Goal: Task Accomplishment & Management: Use online tool/utility

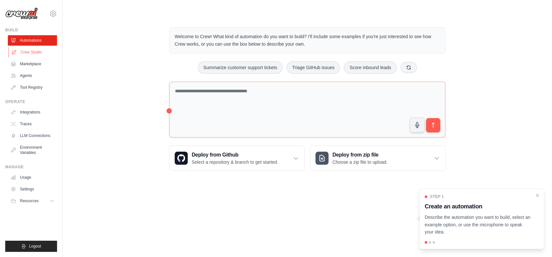
click at [37, 53] on link "Crew Studio" at bounding box center [32, 52] width 49 height 10
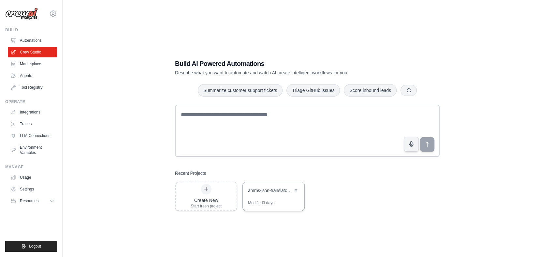
click at [269, 190] on div "amms-json-translator-crew" at bounding box center [270, 190] width 45 height 7
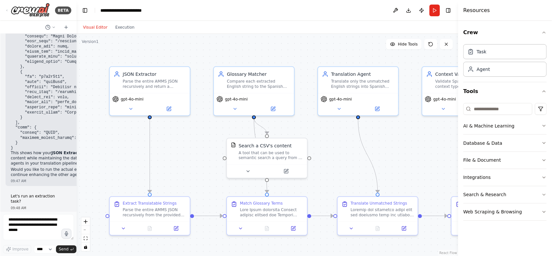
scroll to position [3005, 0]
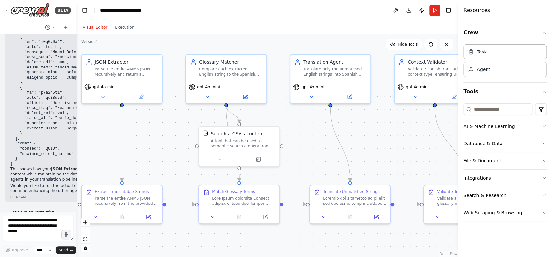
drag, startPoint x: 212, startPoint y: 63, endPoint x: 180, endPoint y: 51, distance: 33.6
click at [180, 51] on div ".deletable-edge-delete-btn { width: 20px; height: 20px; border: 0px solid #ffff…" at bounding box center [267, 145] width 382 height 223
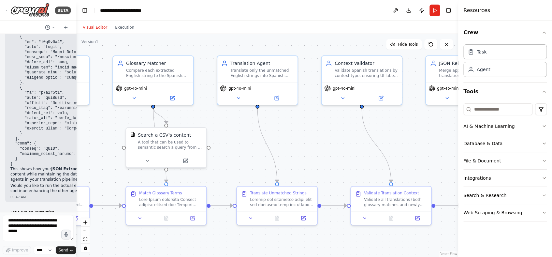
drag, startPoint x: 254, startPoint y: 42, endPoint x: 188, endPoint y: 44, distance: 65.5
click at [189, 44] on div ".deletable-edge-delete-btn { width: 20px; height: 20px; border: 0px solid #ffff…" at bounding box center [267, 145] width 382 height 223
click at [124, 27] on button "Execution" at bounding box center [124, 27] width 27 height 8
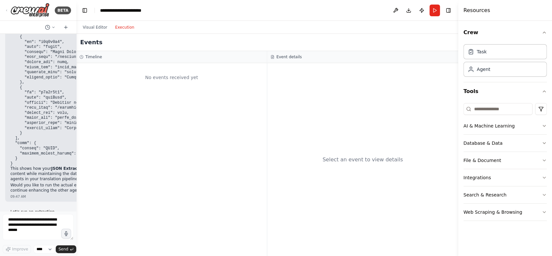
click at [434, 10] on button "Run" at bounding box center [434, 11] width 10 height 12
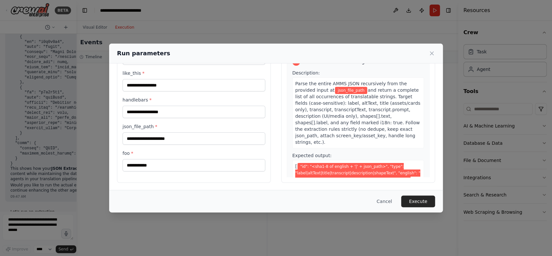
scroll to position [0, 0]
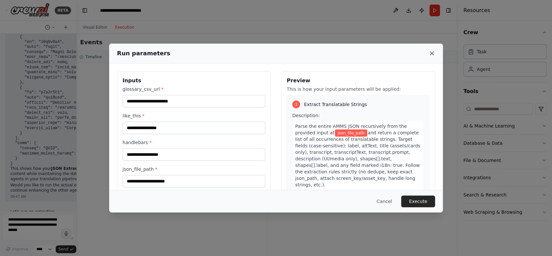
click at [431, 53] on icon at bounding box center [431, 53] width 3 height 3
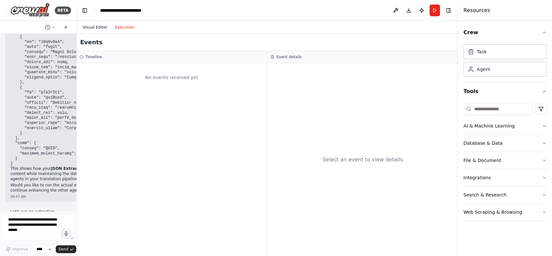
click at [90, 28] on button "Visual Editor" at bounding box center [95, 27] width 32 height 8
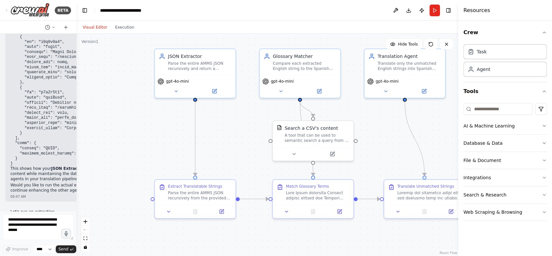
drag, startPoint x: 231, startPoint y: 170, endPoint x: 337, endPoint y: 166, distance: 106.5
click at [378, 164] on div ".deletable-edge-delete-btn { width: 20px; height: 20px; border: 0px solid #ffff…" at bounding box center [267, 145] width 382 height 222
click at [183, 192] on div "Parse the entire AMMS JSON recursively from the provided input at {json_file_pa…" at bounding box center [199, 194] width 63 height 10
click at [199, 195] on div "Parse the entire AMMS JSON recursively from the provided input at {json_file_pa…" at bounding box center [199, 194] width 63 height 10
click at [221, 213] on icon at bounding box center [221, 210] width 5 height 5
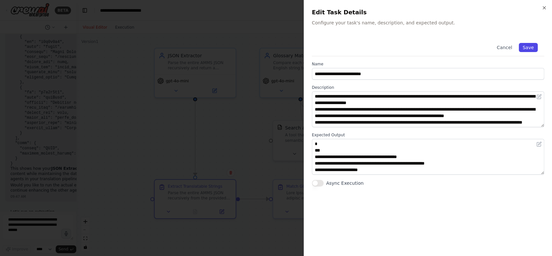
click at [529, 47] on button "Save" at bounding box center [527, 47] width 19 height 9
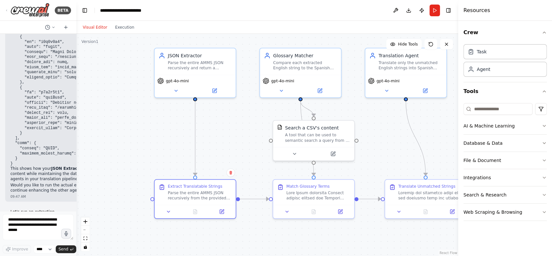
click at [434, 12] on button "Run" at bounding box center [434, 11] width 10 height 12
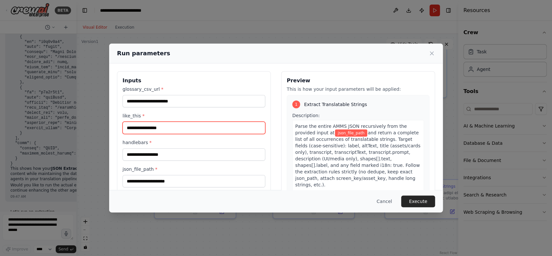
click at [168, 130] on input "like_this *" at bounding box center [193, 128] width 143 height 12
type input "****"
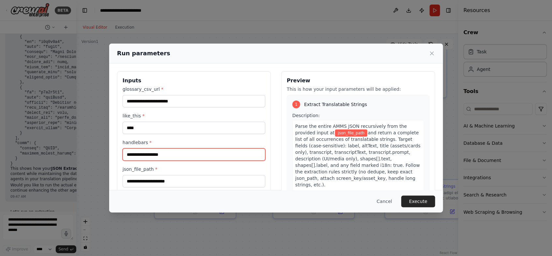
click at [185, 152] on input "handlebars *" at bounding box center [193, 154] width 143 height 12
type input "****"
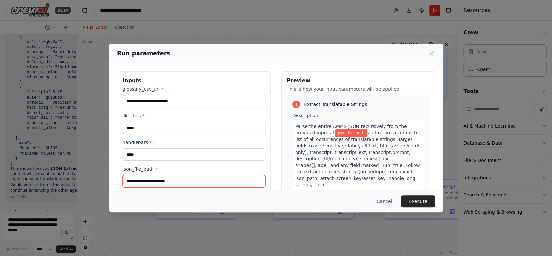
click at [188, 184] on input "json_file_path *" at bounding box center [193, 181] width 143 height 12
paste input "**********"
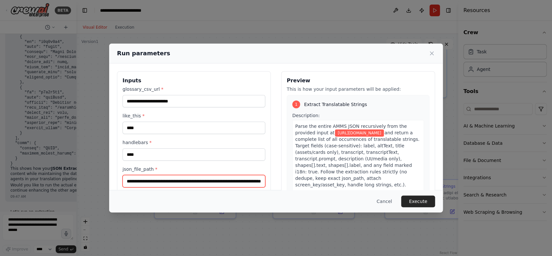
type input "**********"
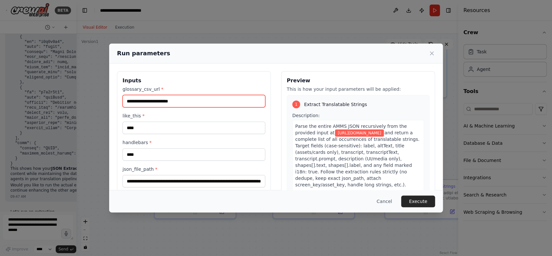
scroll to position [0, 0]
click at [170, 102] on input "glossary_csv_url *" at bounding box center [193, 101] width 143 height 12
paste input "**********"
type input "**********"
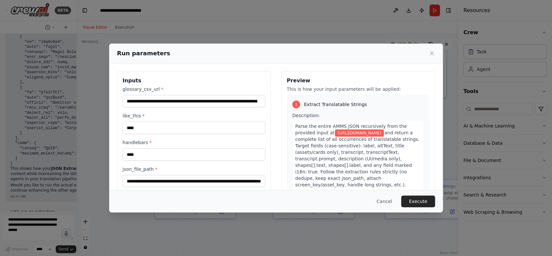
scroll to position [0, 0]
click at [197, 82] on h3 "Inputs" at bounding box center [193, 81] width 143 height 8
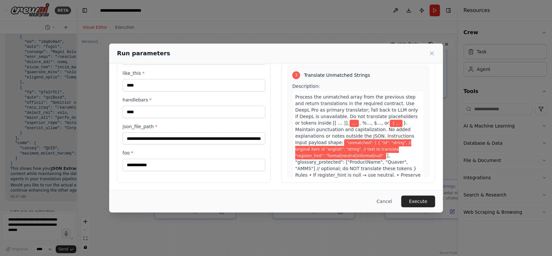
scroll to position [458, 0]
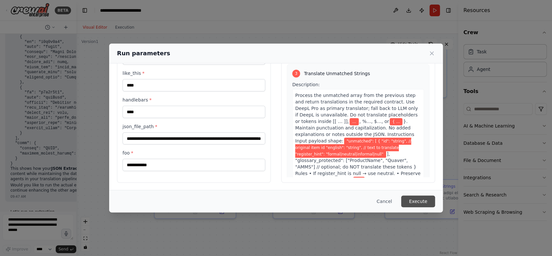
click at [413, 204] on button "Execute" at bounding box center [418, 202] width 34 height 12
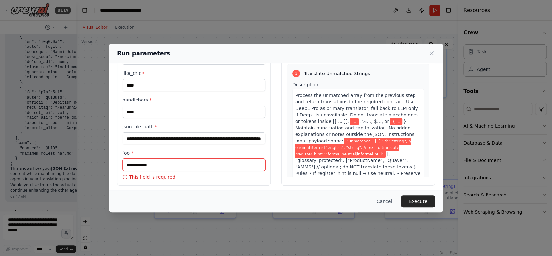
click at [157, 168] on input "foo *" at bounding box center [193, 165] width 143 height 12
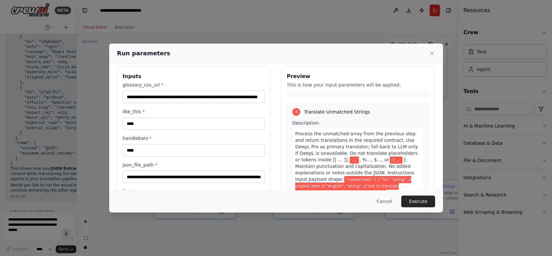
scroll to position [3, 0]
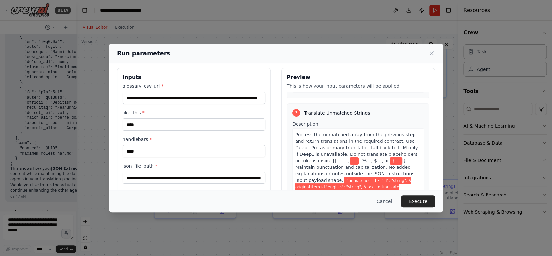
type input "****"
click at [377, 215] on div "**********" at bounding box center [276, 128] width 552 height 256
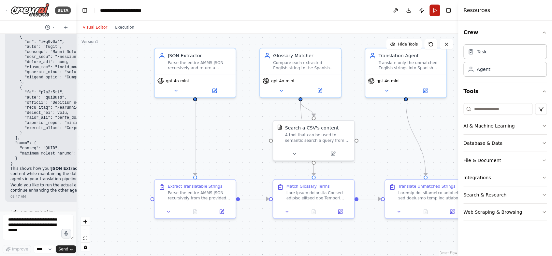
click at [431, 12] on button "Run" at bounding box center [434, 11] width 10 height 12
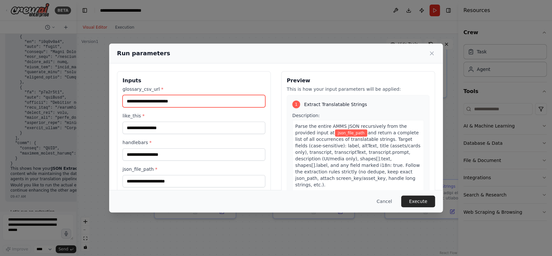
click at [173, 101] on input "glossary_csv_url *" at bounding box center [193, 101] width 143 height 12
paste input "**********"
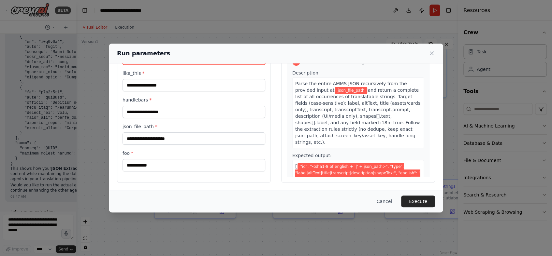
type input "**********"
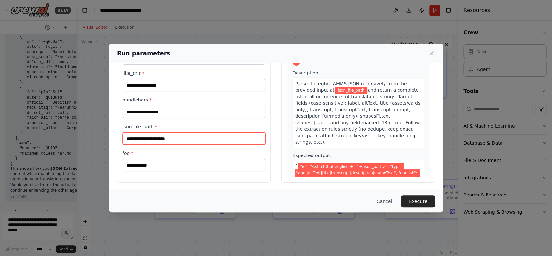
scroll to position [0, 0]
click at [156, 135] on input "json_file_path *" at bounding box center [193, 139] width 143 height 12
paste input "**********"
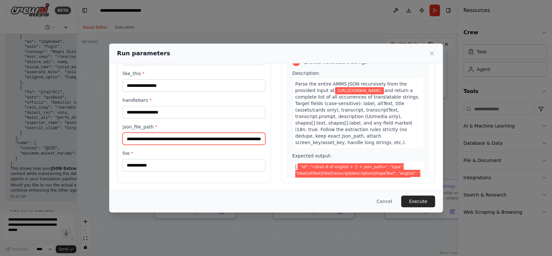
type input "**********"
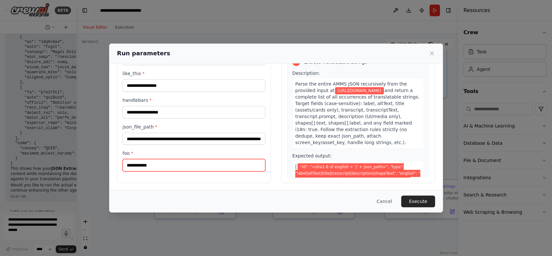
scroll to position [0, 0]
click at [164, 166] on input "foo *" at bounding box center [193, 165] width 143 height 12
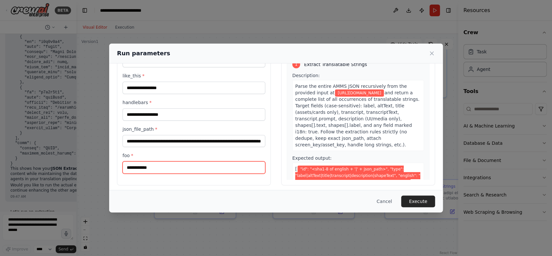
scroll to position [39, 0]
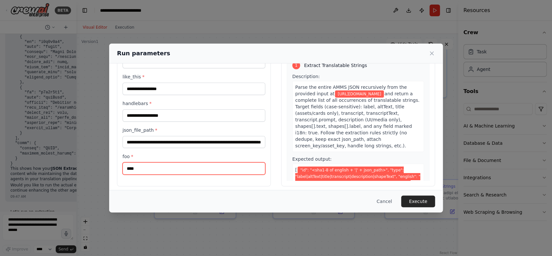
type input "****"
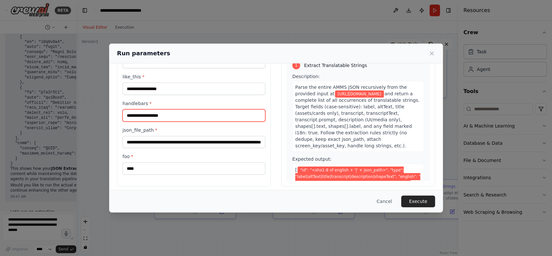
click at [141, 118] on input "handlebars *" at bounding box center [193, 115] width 143 height 12
type input "****"
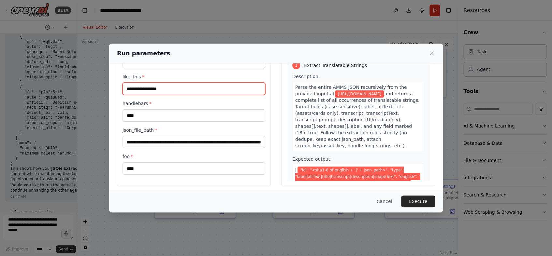
click at [146, 89] on input "like_this *" at bounding box center [193, 89] width 143 height 12
type input "****"
click at [225, 201] on div "Cancel Execute" at bounding box center [276, 202] width 318 height 12
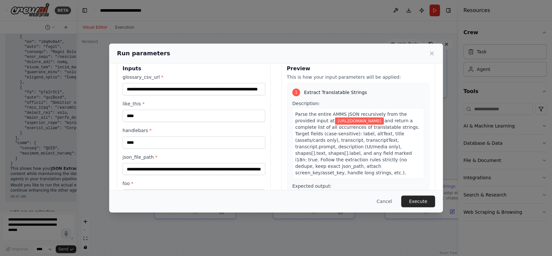
scroll to position [0, 0]
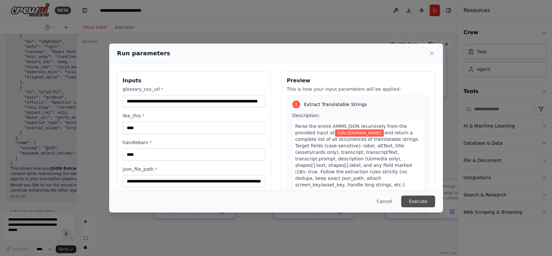
click at [418, 200] on button "Execute" at bounding box center [418, 202] width 34 height 12
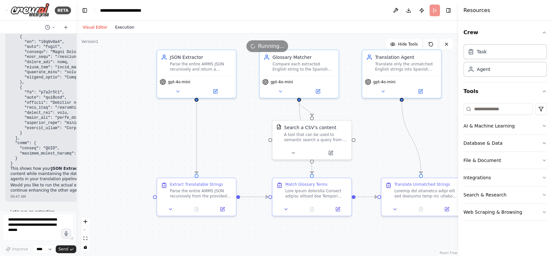
click at [121, 24] on button "Execution" at bounding box center [124, 27] width 27 height 8
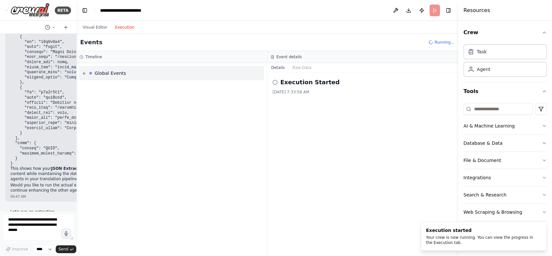
click at [84, 74] on span "▶" at bounding box center [84, 73] width 3 height 5
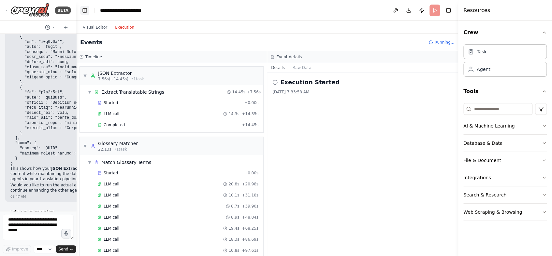
click at [85, 10] on button "Toggle Left Sidebar" at bounding box center [84, 10] width 9 height 9
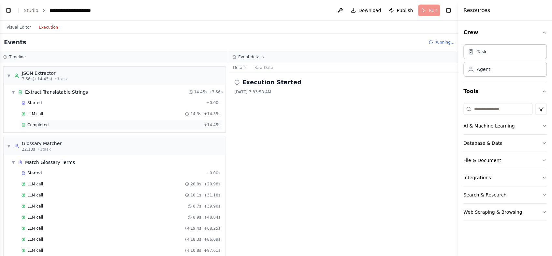
click at [85, 125] on div "Completed" at bounding box center [110, 124] width 179 height 5
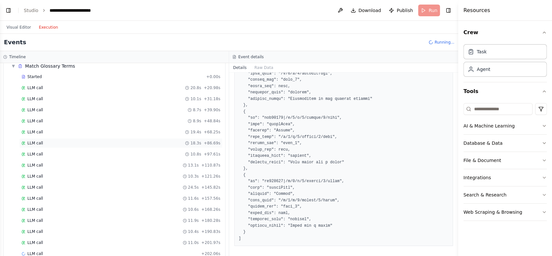
scroll to position [94, 0]
click at [48, 89] on div "LLM call 20.8s + 20.98s" at bounding box center [120, 89] width 199 height 5
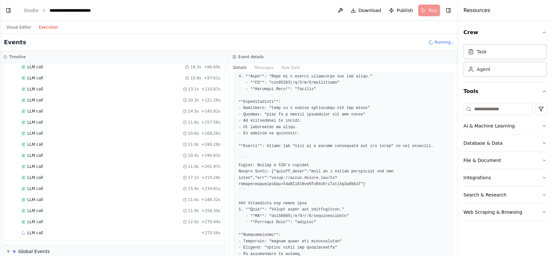
scroll to position [467, 0]
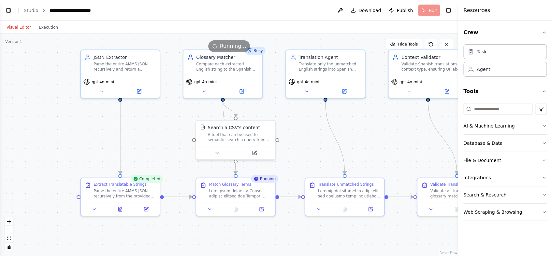
click at [18, 27] on button "Visual Editor" at bounding box center [19, 27] width 32 height 8
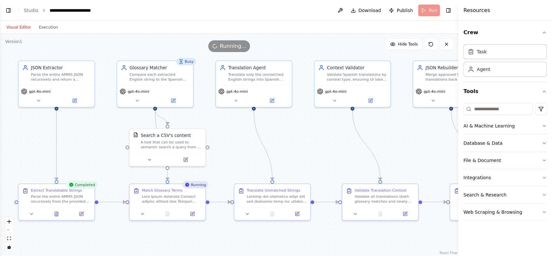
drag, startPoint x: 314, startPoint y: 139, endPoint x: 253, endPoint y: 145, distance: 60.6
click at [245, 147] on div ".deletable-edge-delete-btn { width: 20px; height: 20px; border: 0px solid #ffff…" at bounding box center [229, 145] width 458 height 222
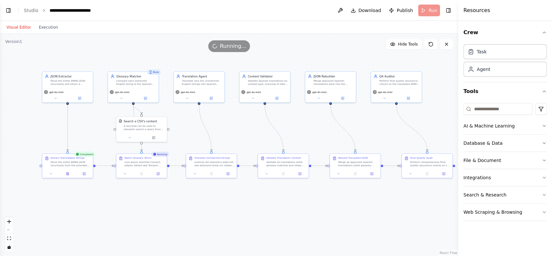
drag, startPoint x: 294, startPoint y: 130, endPoint x: 244, endPoint y: 121, distance: 50.8
click at [244, 121] on div ".deletable-edge-delete-btn { width: 20px; height: 20px; border: 0px solid #ffff…" at bounding box center [229, 145] width 458 height 222
click at [45, 27] on button "Execution" at bounding box center [48, 27] width 27 height 8
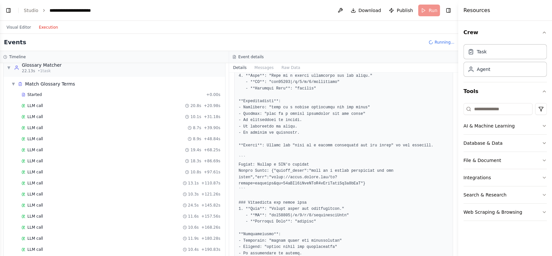
scroll to position [0, 0]
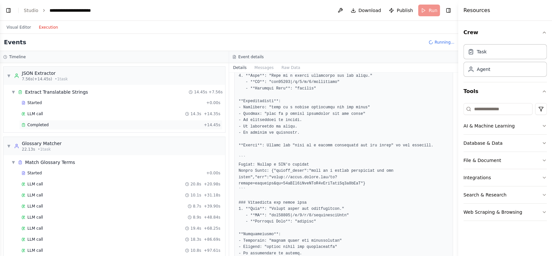
click at [79, 125] on div "Completed" at bounding box center [110, 124] width 179 height 5
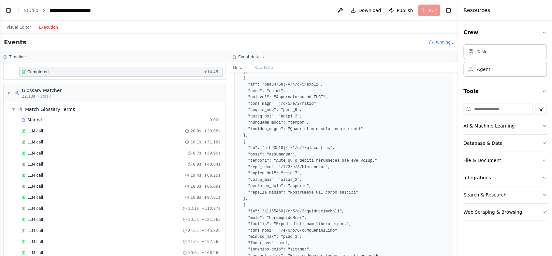
scroll to position [54, 0]
click at [88, 139] on div "LLM call 10.1s + 31.18s" at bounding box center [120, 141] width 199 height 5
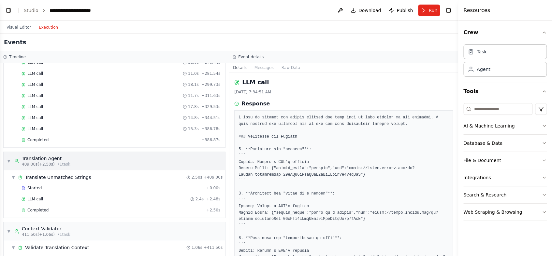
scroll to position [334, 0]
click at [76, 136] on div "Completed" at bounding box center [109, 138] width 177 height 5
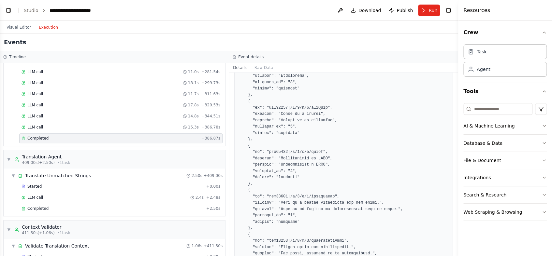
scroll to position [0, 0]
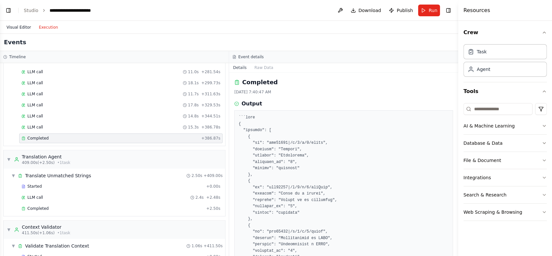
click at [18, 29] on button "Visual Editor" at bounding box center [19, 27] width 32 height 8
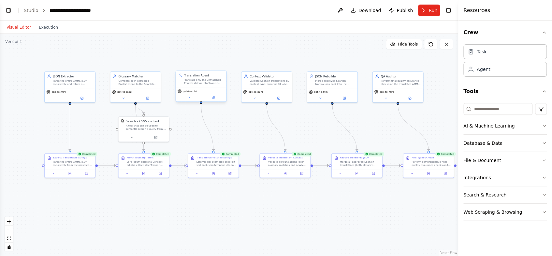
click at [212, 88] on div "gpt-4o-mini" at bounding box center [201, 94] width 50 height 14
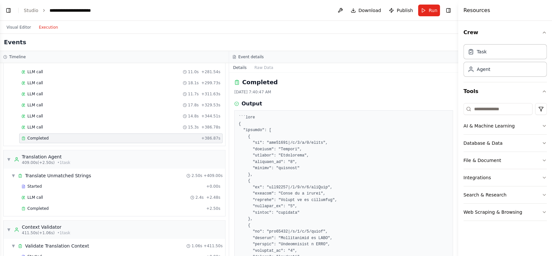
click at [47, 27] on button "Execution" at bounding box center [48, 27] width 27 height 8
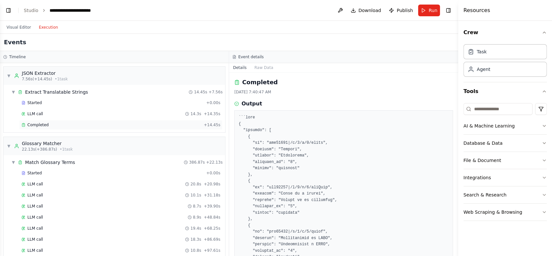
click at [43, 124] on span "Completed" at bounding box center [37, 124] width 21 height 5
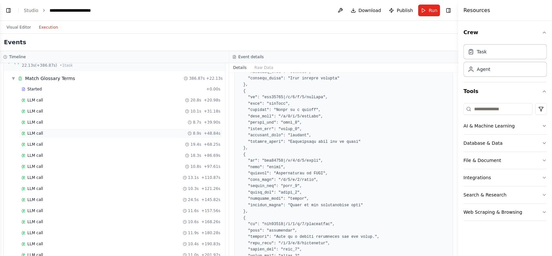
scroll to position [84, 0]
click at [73, 100] on div "LLM call 20.8s + 20.98s" at bounding box center [120, 99] width 199 height 5
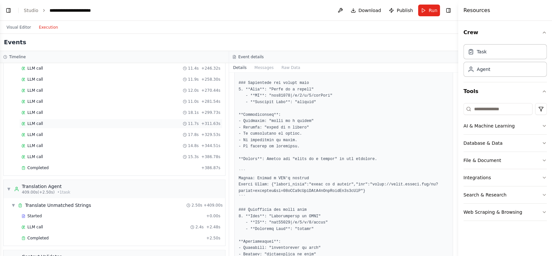
scroll to position [308, 0]
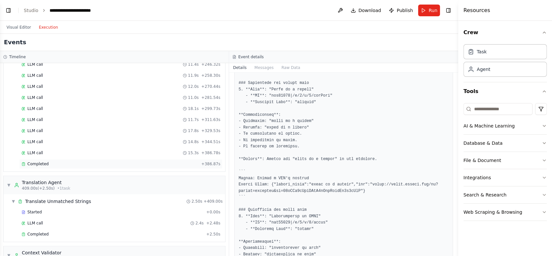
click at [38, 162] on span "Completed" at bounding box center [37, 163] width 21 height 5
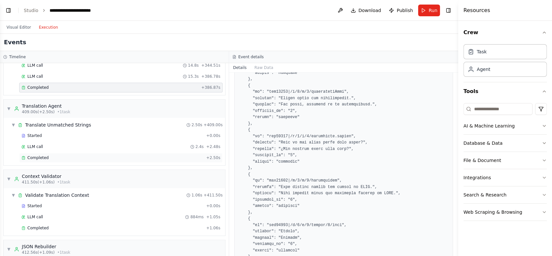
scroll to position [385, 0]
click at [42, 155] on span "Completed" at bounding box center [37, 157] width 21 height 5
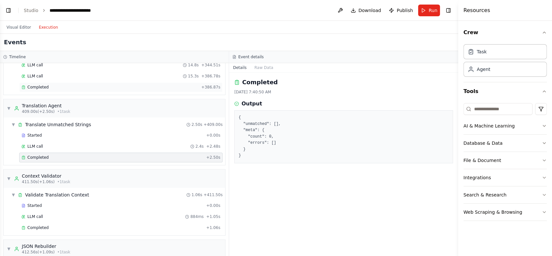
click at [50, 86] on div "Completed" at bounding box center [109, 87] width 177 height 5
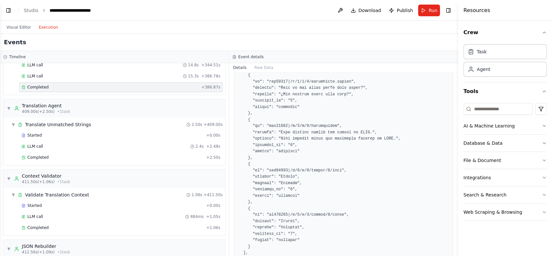
scroll to position [317, 0]
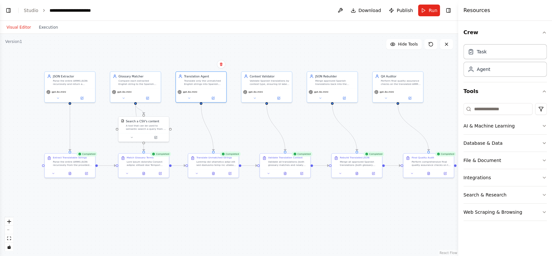
click at [23, 28] on button "Visual Editor" at bounding box center [19, 27] width 32 height 8
click at [7, 11] on button "Toggle Left Sidebar" at bounding box center [8, 10] width 9 height 9
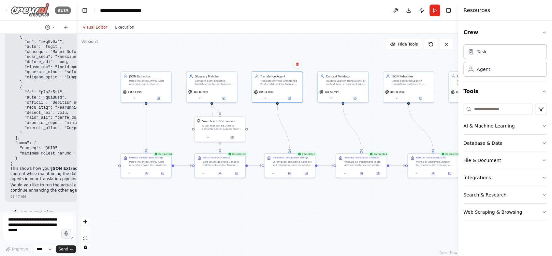
click at [8, 10] on icon at bounding box center [6, 10] width 5 height 3
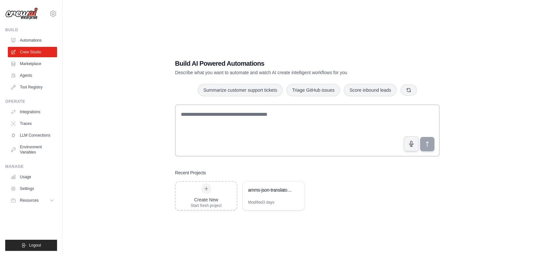
scroll to position [6, 0]
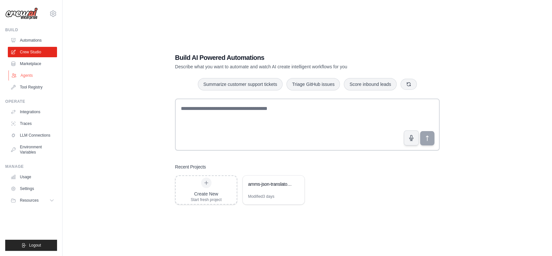
click at [25, 73] on link "Agents" at bounding box center [32, 75] width 49 height 10
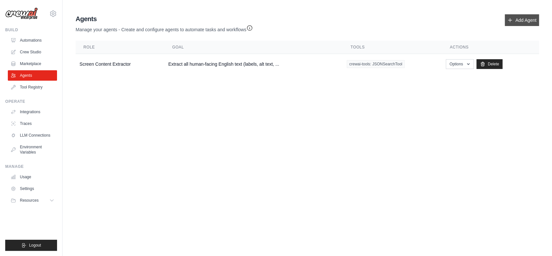
click at [524, 18] on link "Add Agent" at bounding box center [521, 20] width 34 height 12
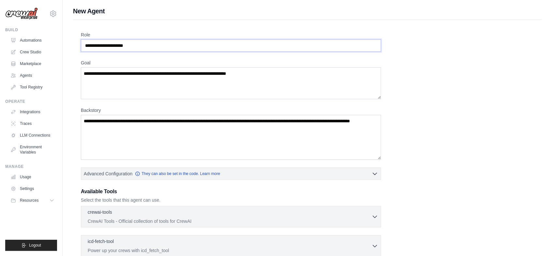
drag, startPoint x: 147, startPoint y: 46, endPoint x: 73, endPoint y: 39, distance: 74.2
click at [73, 39] on div "Role Goal Backstory Advanced Configuration They can also be set in the code. Le…" at bounding box center [307, 181] width 468 height 323
drag, startPoint x: 135, startPoint y: 45, endPoint x: 96, endPoint y: 46, distance: 38.8
click at [71, 43] on div "New Agent Role Goal Backstory Advanced Configuration They can also be set in th…" at bounding box center [307, 175] width 489 height 336
click at [98, 46] on input "Role" at bounding box center [231, 45] width 300 height 12
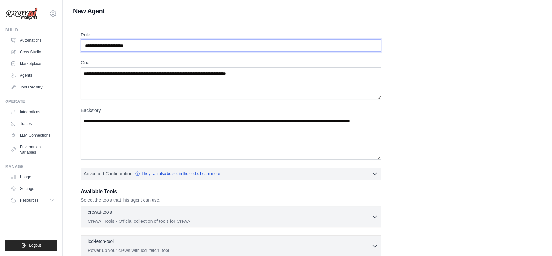
click at [98, 46] on input "Role" at bounding box center [231, 45] width 300 height 12
click at [141, 46] on input "Role" at bounding box center [231, 45] width 300 height 12
type input "*"
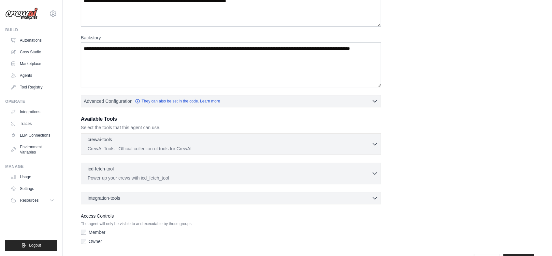
scroll to position [73, 0]
type input "**********"
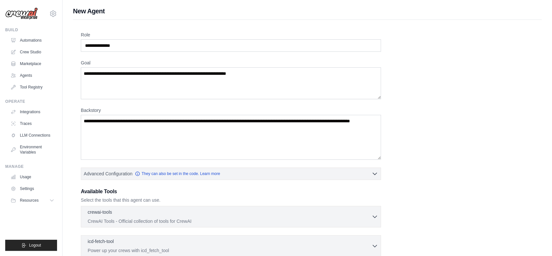
scroll to position [92, 0]
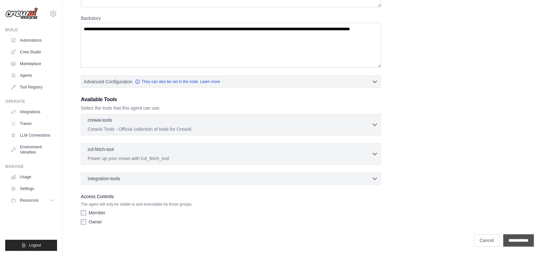
click at [515, 242] on input "**********" at bounding box center [518, 240] width 31 height 12
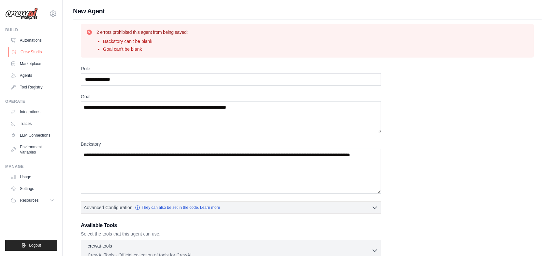
click at [29, 52] on link "Crew Studio" at bounding box center [32, 52] width 49 height 10
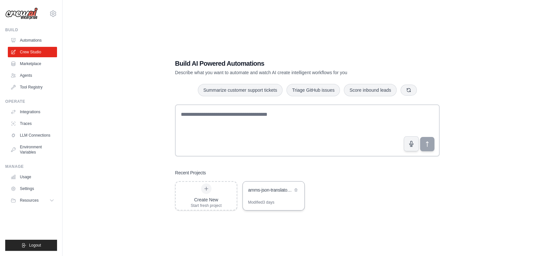
click at [263, 194] on div "amms-json-translator-crew" at bounding box center [270, 191] width 45 height 8
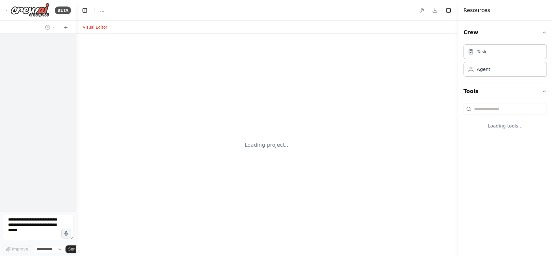
select select "****"
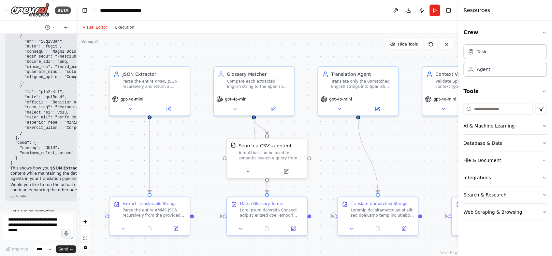
scroll to position [3005, 0]
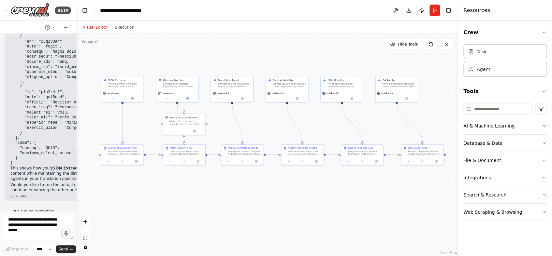
drag, startPoint x: 301, startPoint y: 85, endPoint x: 259, endPoint y: 57, distance: 51.1
click at [259, 57] on div ".deletable-edge-delete-btn { width: 20px; height: 20px; border: 0px solid #ffff…" at bounding box center [267, 145] width 382 height 222
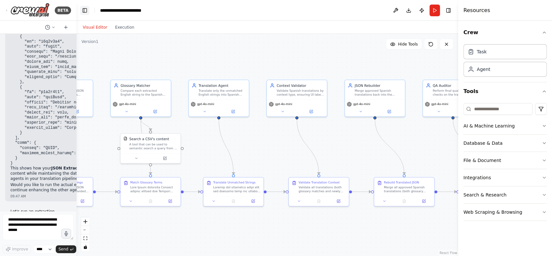
click at [84, 10] on button "Toggle Left Sidebar" at bounding box center [84, 10] width 9 height 9
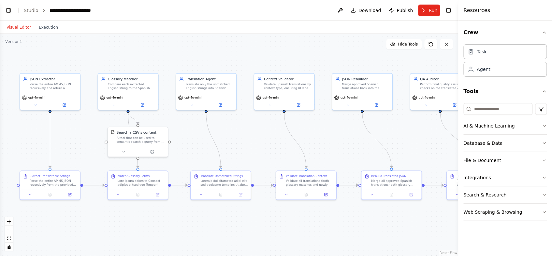
drag, startPoint x: 177, startPoint y: 56, endPoint x: 233, endPoint y: 49, distance: 56.5
click at [233, 49] on div ".deletable-edge-delete-btn { width: 20px; height: 20px; border: 0px solid #ffff…" at bounding box center [229, 145] width 458 height 222
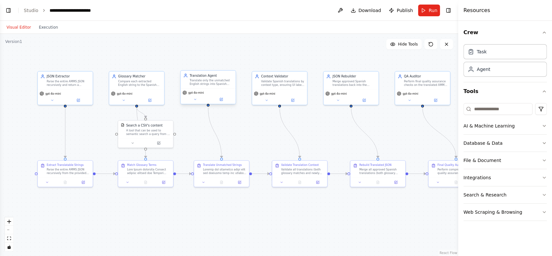
click at [215, 89] on div "gpt-4o-mini" at bounding box center [207, 96] width 55 height 15
click at [287, 88] on div "Context Validator Validate Spanish translations by context type, ensuring UI la…" at bounding box center [279, 80] width 55 height 18
drag, startPoint x: 291, startPoint y: 100, endPoint x: 287, endPoint y: 98, distance: 5.1
click at [292, 100] on icon at bounding box center [292, 100] width 4 height 4
click at [293, 99] on icon at bounding box center [293, 99] width 2 height 2
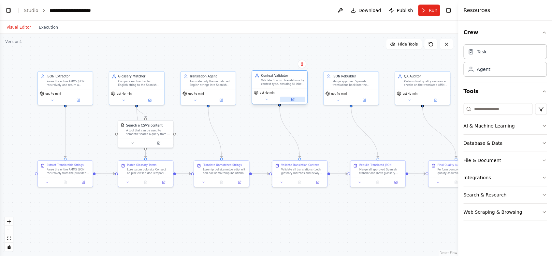
click at [292, 100] on icon at bounding box center [292, 99] width 3 height 3
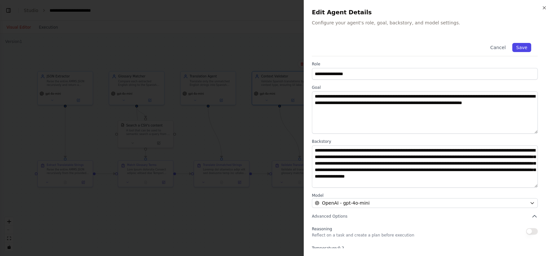
click at [522, 48] on button "Save" at bounding box center [521, 47] width 19 height 9
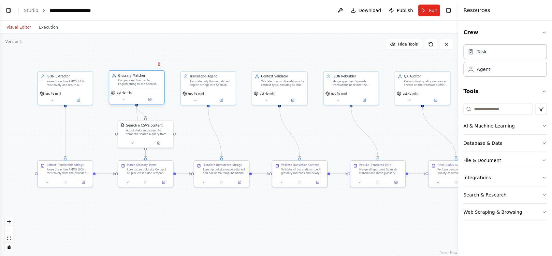
click at [141, 82] on div "Compare each extracted English string to the Spanish glossary in {glossary_csv_…" at bounding box center [139, 82] width 43 height 7
click at [138, 83] on div "Compare each extracted English string to the Spanish glossary in {glossary_csv_…" at bounding box center [139, 82] width 43 height 7
click at [149, 98] on icon at bounding box center [149, 99] width 3 height 3
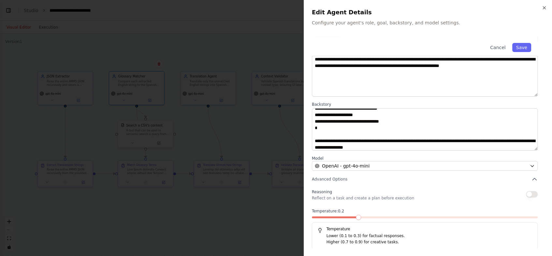
scroll to position [137, 0]
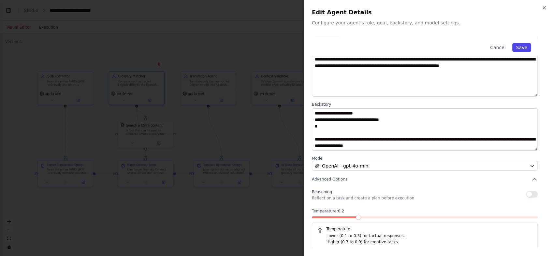
click at [520, 48] on button "Save" at bounding box center [521, 47] width 19 height 9
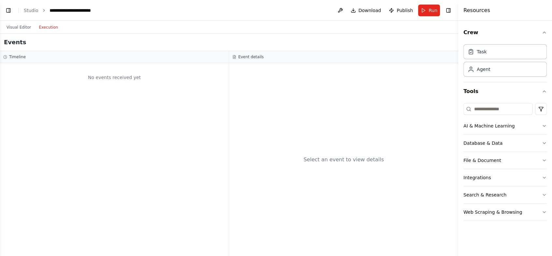
click at [46, 29] on button "Execution" at bounding box center [48, 27] width 27 height 8
click at [428, 10] on span "Run" at bounding box center [432, 10] width 9 height 7
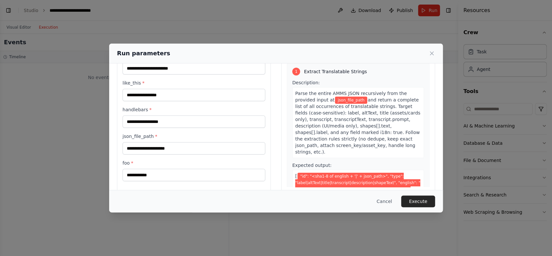
scroll to position [35, 0]
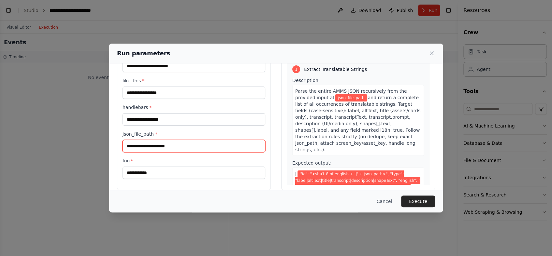
click at [163, 146] on input "json_file_path *" at bounding box center [193, 146] width 143 height 12
paste input "**********"
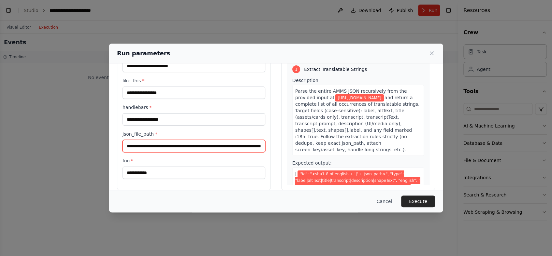
type input "**********"
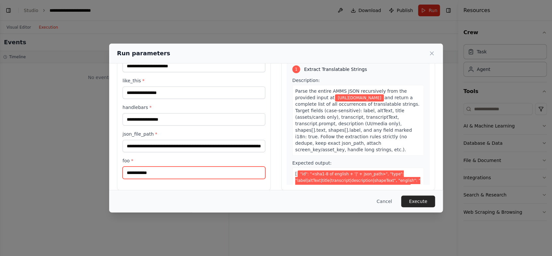
scroll to position [0, 0]
click at [148, 174] on input "foo *" at bounding box center [193, 173] width 143 height 12
type input "****"
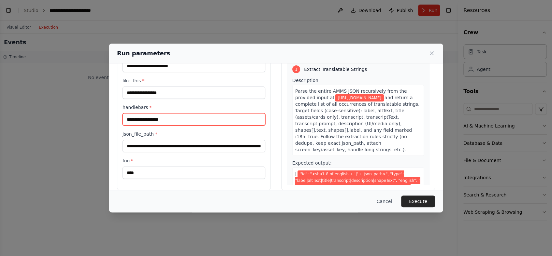
click at [163, 119] on input "handlebars *" at bounding box center [193, 119] width 143 height 12
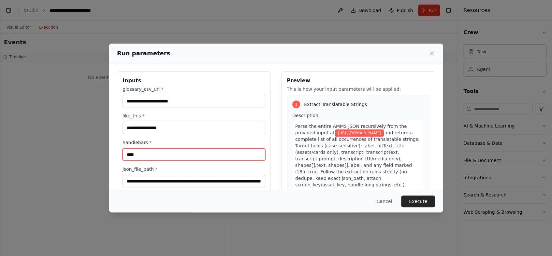
type input "****"
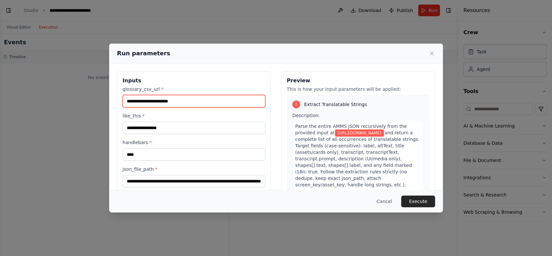
click at [152, 102] on input "glossary_csv_url *" at bounding box center [193, 101] width 143 height 12
paste input "**********"
type input "**********"
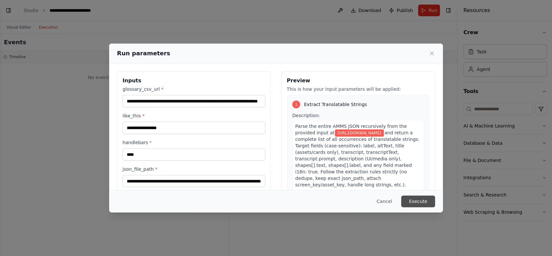
click at [421, 201] on button "Execute" at bounding box center [418, 202] width 34 height 12
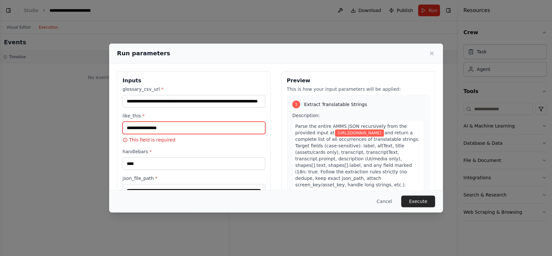
click at [163, 127] on input "like_this *" at bounding box center [193, 128] width 143 height 12
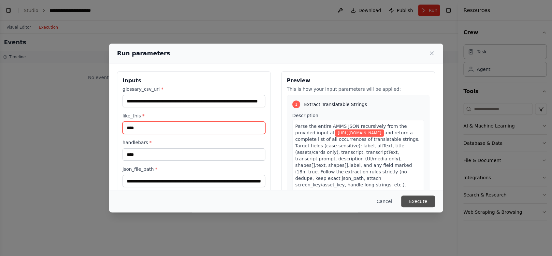
type input "****"
click at [420, 201] on button "Execute" at bounding box center [418, 202] width 34 height 12
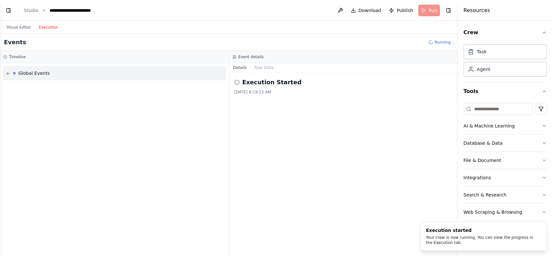
click at [7, 73] on span "▶" at bounding box center [8, 73] width 3 height 5
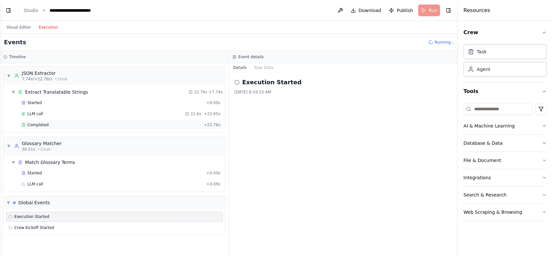
click at [68, 129] on div "Completed + 22.76s" at bounding box center [120, 125] width 203 height 10
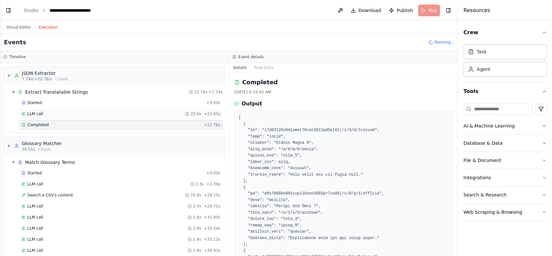
scroll to position [63, 0]
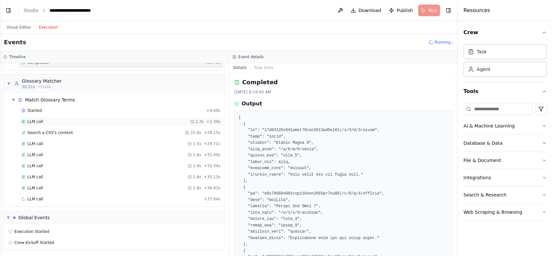
click at [52, 119] on div "LLM call 2.3s + 2.39s" at bounding box center [120, 121] width 199 height 5
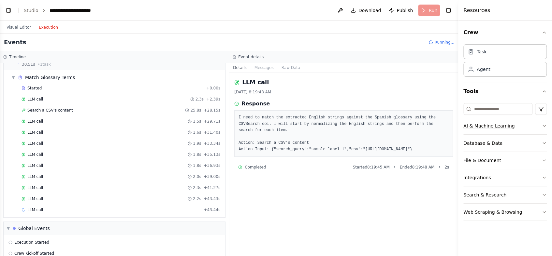
scroll to position [85, 0]
click at [32, 10] on link "Studio" at bounding box center [31, 10] width 15 height 5
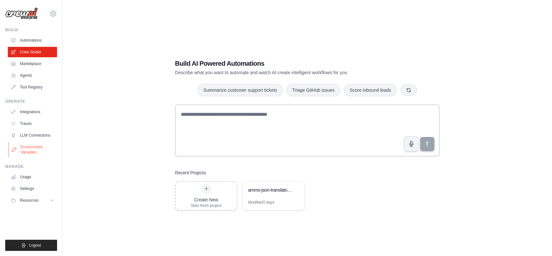
click at [21, 149] on link "Environment Variables" at bounding box center [32, 150] width 49 height 16
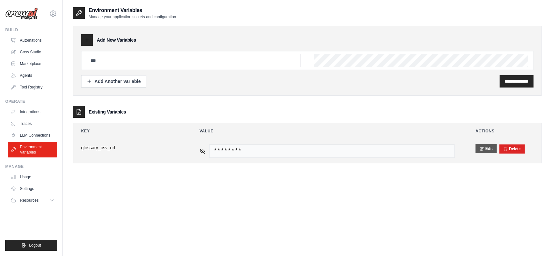
click at [484, 149] on button "Edit" at bounding box center [485, 148] width 21 height 9
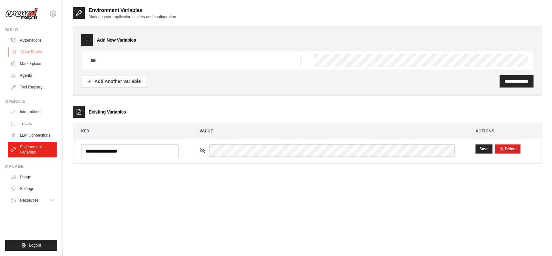
click at [29, 51] on link "Crew Studio" at bounding box center [32, 52] width 49 height 10
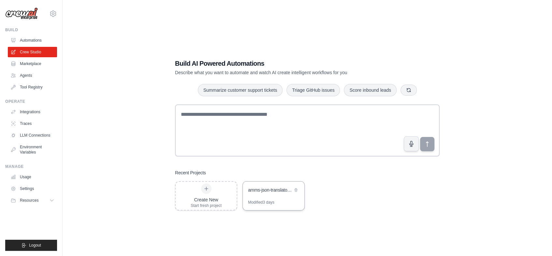
click at [271, 190] on div "amms-json-translator-crew" at bounding box center [270, 190] width 45 height 7
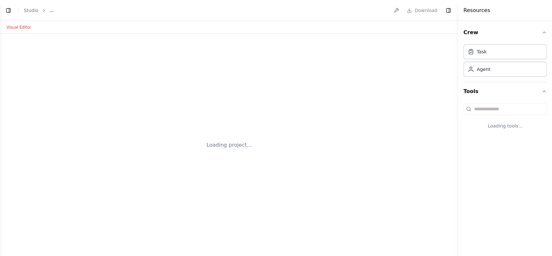
select select "****"
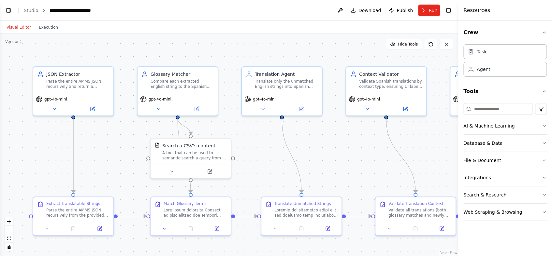
scroll to position [3005, 0]
click at [426, 10] on button "Run" at bounding box center [429, 11] width 22 height 12
click at [42, 27] on button "Execution" at bounding box center [48, 27] width 27 height 8
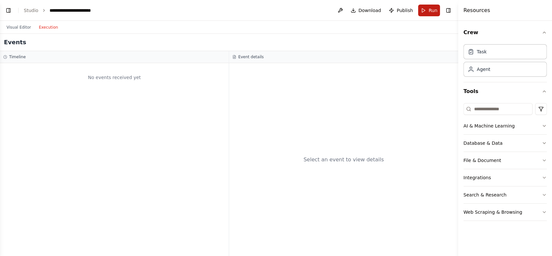
click at [429, 11] on span "Run" at bounding box center [432, 10] width 9 height 7
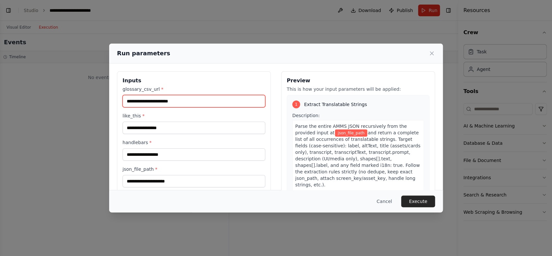
click at [162, 104] on input "glossary_csv_url *" at bounding box center [193, 101] width 143 height 12
paste input "**********"
type input "**********"
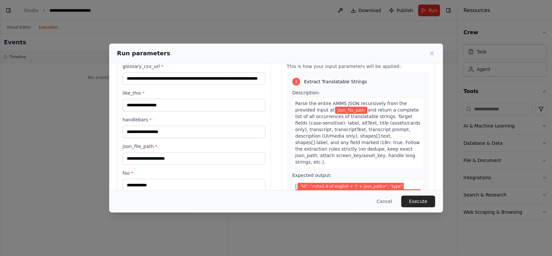
scroll to position [43, 0]
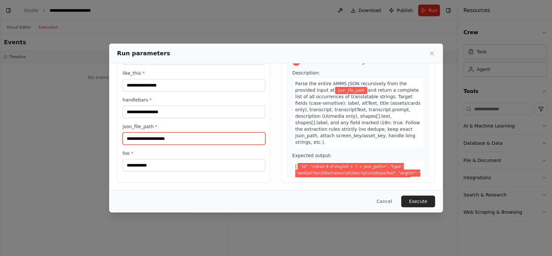
click at [143, 140] on input "json_file_path *" at bounding box center [193, 139] width 143 height 12
paste input "**********"
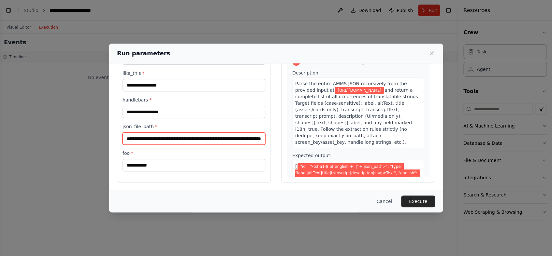
scroll to position [0, 55]
type input "**********"
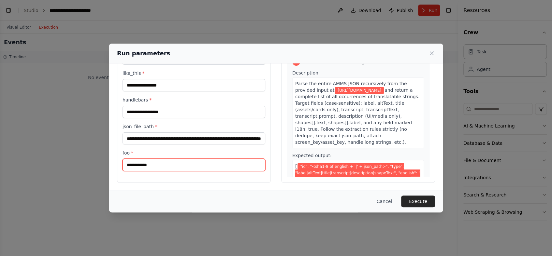
scroll to position [0, 0]
click at [140, 167] on input "foo *" at bounding box center [193, 165] width 143 height 12
type input "****"
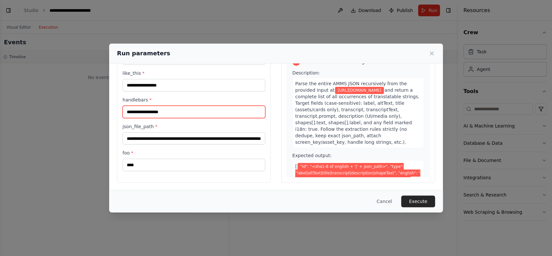
click at [146, 113] on input "handlebars *" at bounding box center [193, 112] width 143 height 12
type input "****"
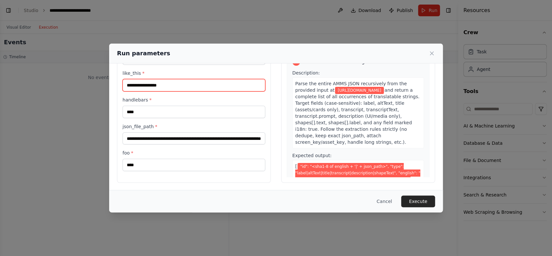
click at [148, 85] on input "like_this *" at bounding box center [193, 85] width 143 height 12
type input "****"
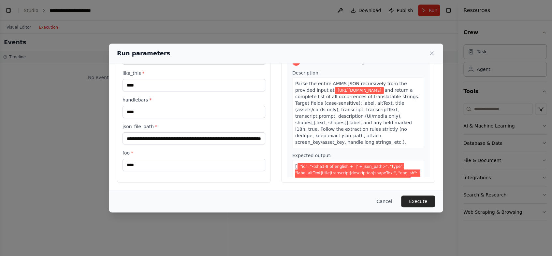
click at [119, 128] on div "**********" at bounding box center [194, 106] width 154 height 154
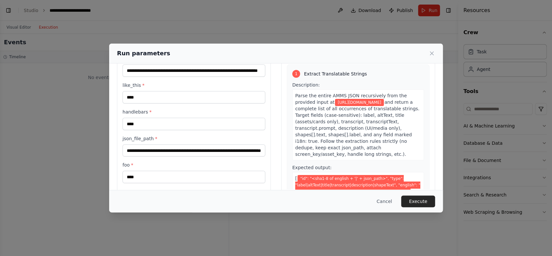
scroll to position [43, 0]
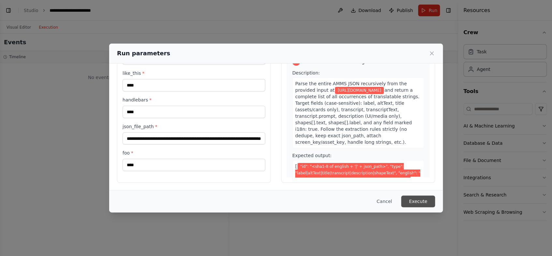
click at [417, 202] on button "Execute" at bounding box center [418, 202] width 34 height 12
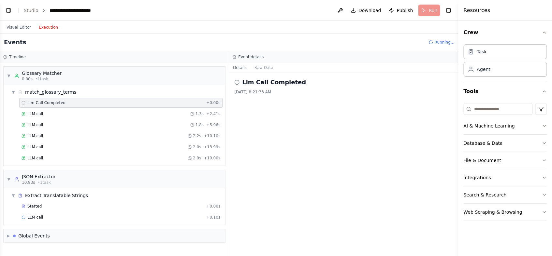
scroll to position [4, 0]
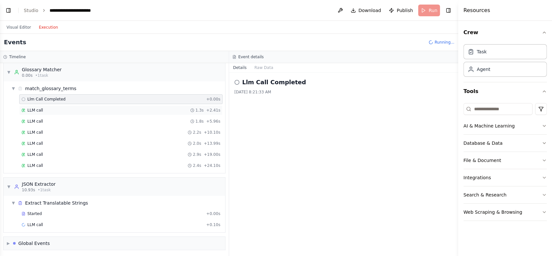
click at [51, 112] on div "LLM call 1.3s + 2.41s" at bounding box center [120, 110] width 199 height 5
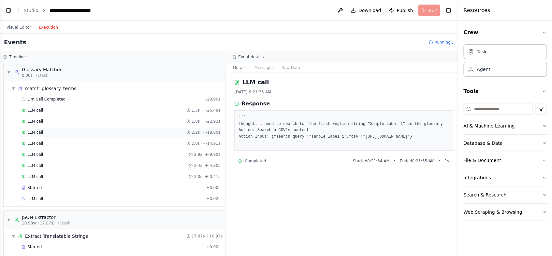
click at [41, 131] on span "LLM call" at bounding box center [35, 132] width 16 height 5
click at [39, 153] on span "LLM call" at bounding box center [35, 154] width 16 height 5
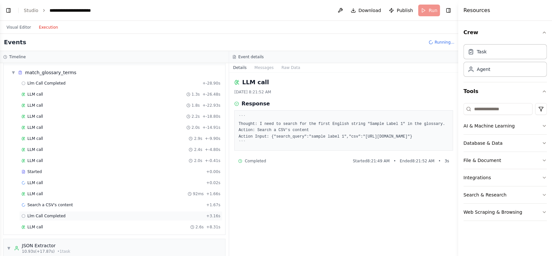
scroll to position [0, 0]
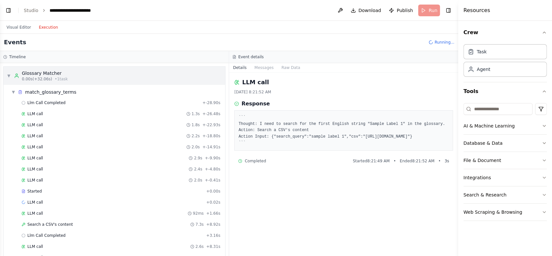
click at [8, 74] on span "▼" at bounding box center [9, 75] width 4 height 5
click at [29, 10] on link "Studio" at bounding box center [31, 10] width 15 height 5
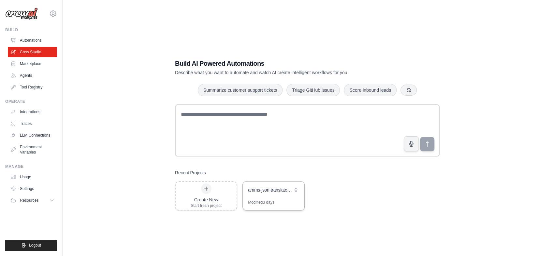
click at [273, 194] on div "amms-json-translator-crew" at bounding box center [270, 191] width 45 height 8
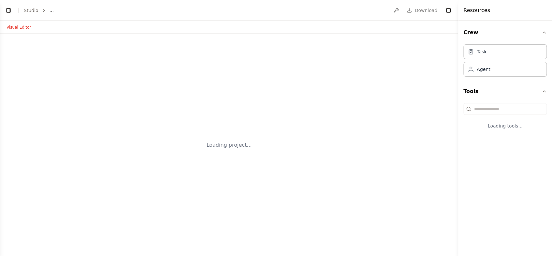
select select "****"
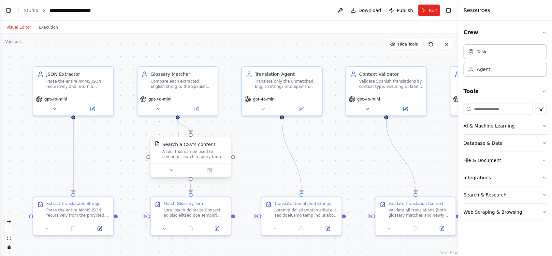
scroll to position [3005, 0]
drag, startPoint x: 429, startPoint y: 11, endPoint x: 425, endPoint y: 10, distance: 4.4
click at [428, 11] on span "Run" at bounding box center [432, 10] width 9 height 7
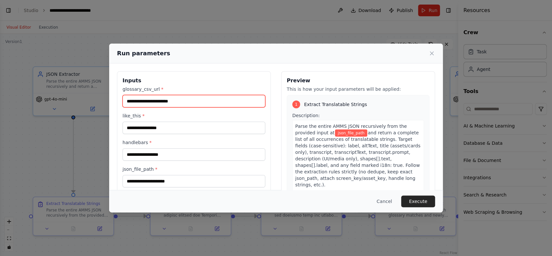
click at [143, 102] on input "glossary_csv_url *" at bounding box center [193, 101] width 143 height 12
paste input "**********"
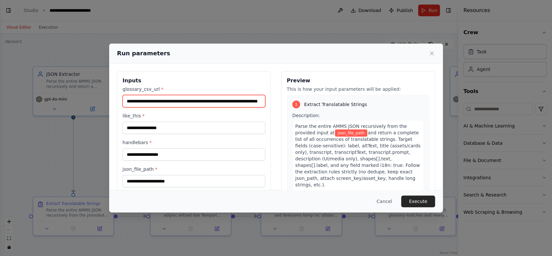
type input "**********"
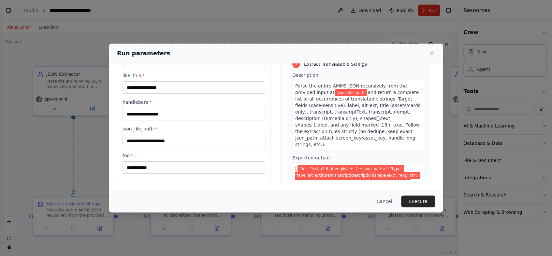
scroll to position [43, 0]
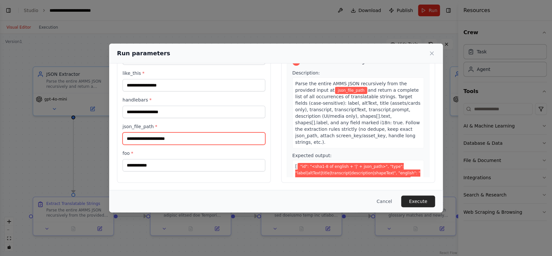
click at [137, 138] on input "json_file_path *" at bounding box center [193, 139] width 143 height 12
paste input "**********"
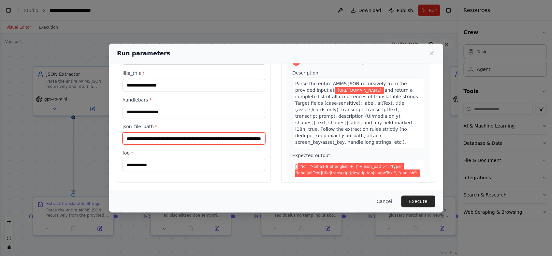
type input "**********"
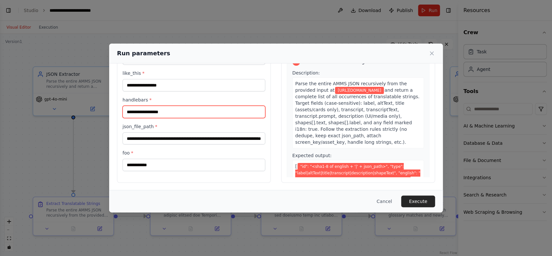
scroll to position [0, 0]
click at [140, 111] on input "handlebars *" at bounding box center [193, 112] width 143 height 12
type input "****"
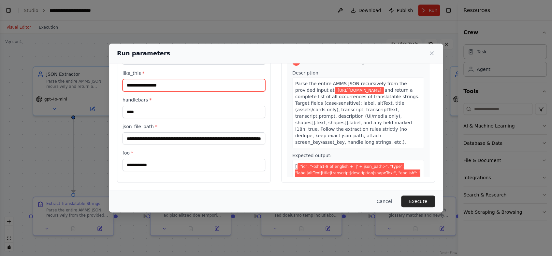
click at [143, 85] on input "like_this *" at bounding box center [193, 85] width 143 height 12
type input "****"
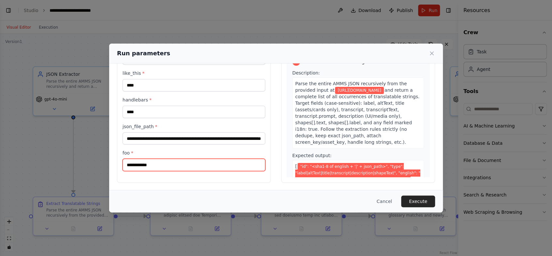
click at [139, 162] on input "foo *" at bounding box center [193, 165] width 143 height 12
type input "****"
drag, startPoint x: 416, startPoint y: 203, endPoint x: 412, endPoint y: 204, distance: 4.5
click at [416, 203] on button "Execute" at bounding box center [418, 202] width 34 height 12
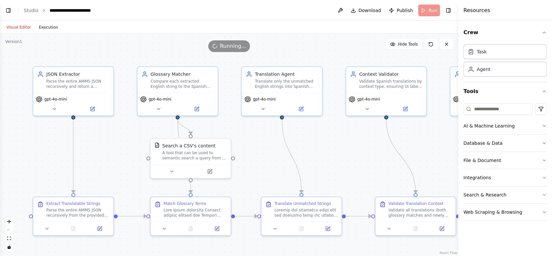
click at [45, 27] on button "Execution" at bounding box center [48, 27] width 27 height 8
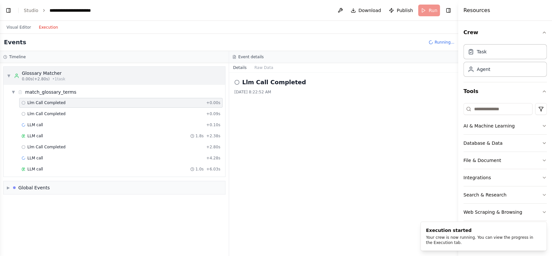
click at [9, 75] on span "▼" at bounding box center [9, 75] width 4 height 5
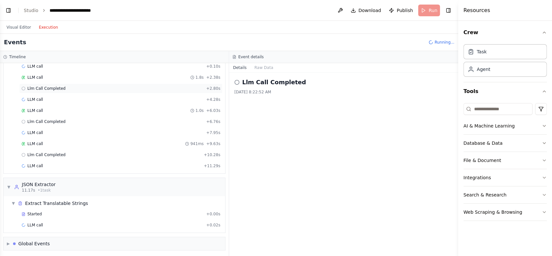
scroll to position [70, 0]
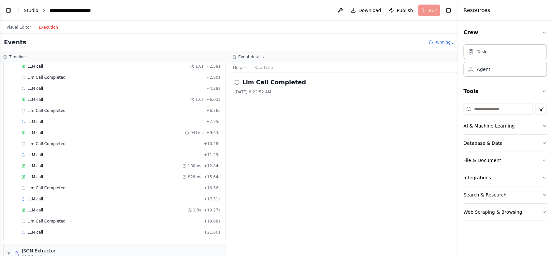
click at [32, 9] on link "Studio" at bounding box center [31, 10] width 15 height 5
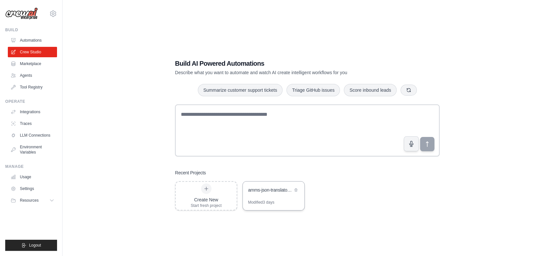
click at [271, 195] on div "amms-json-translator-crew" at bounding box center [274, 191] width 62 height 18
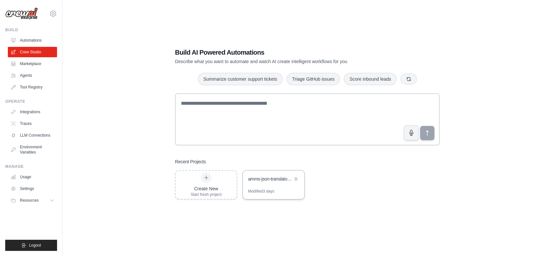
click at [267, 186] on div "amms-json-translator-crew" at bounding box center [274, 180] width 62 height 18
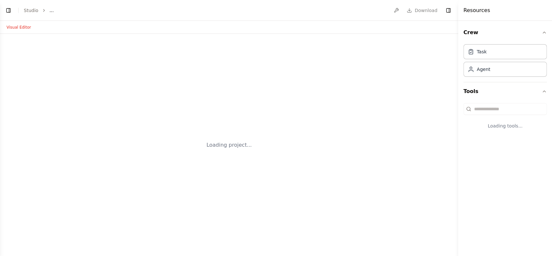
select select "****"
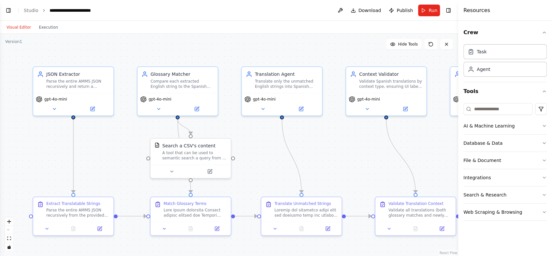
scroll to position [3005, 0]
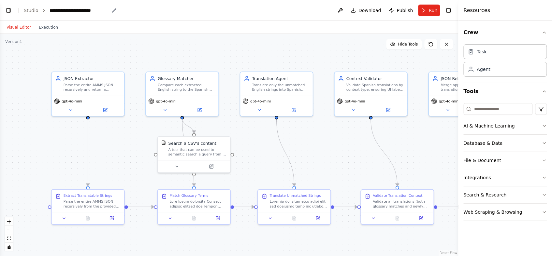
click at [77, 13] on div "**********" at bounding box center [78, 10] width 59 height 7
click at [450, 11] on button "Toggle Right Sidebar" at bounding box center [447, 10] width 9 height 9
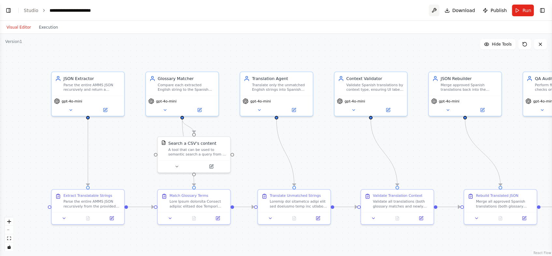
click at [435, 9] on button at bounding box center [433, 11] width 10 height 12
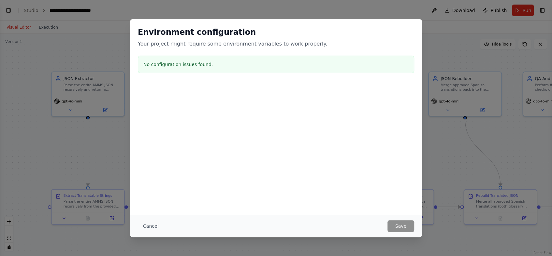
click at [146, 231] on button "Cancel" at bounding box center [151, 226] width 26 height 12
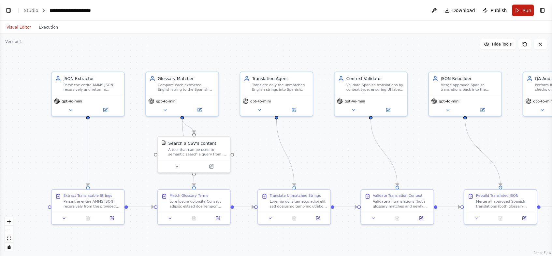
click at [520, 9] on button "Run" at bounding box center [523, 11] width 22 height 12
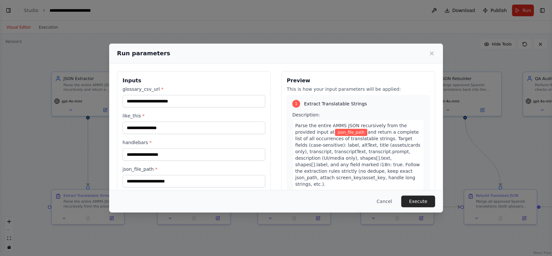
scroll to position [0, 0]
click at [319, 109] on div "1 Extract Translatable Strings Description: Parse the entire AMMS JSON recursiv…" at bounding box center [358, 174] width 143 height 158
drag, startPoint x: 342, startPoint y: 109, endPoint x: 337, endPoint y: 106, distance: 5.4
click at [341, 108] on div "1 Extract Translatable Strings Description: Parse the entire AMMS JSON recursiv…" at bounding box center [358, 174] width 143 height 158
click at [335, 104] on span "Extract Translatable Strings" at bounding box center [335, 104] width 63 height 7
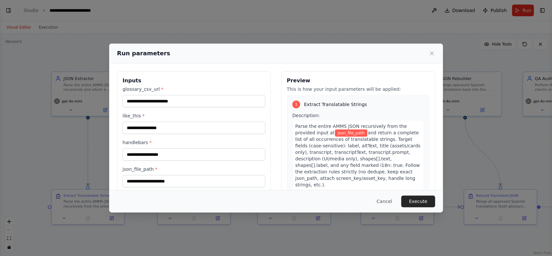
click at [334, 104] on span "Extract Translatable Strings" at bounding box center [335, 104] width 63 height 7
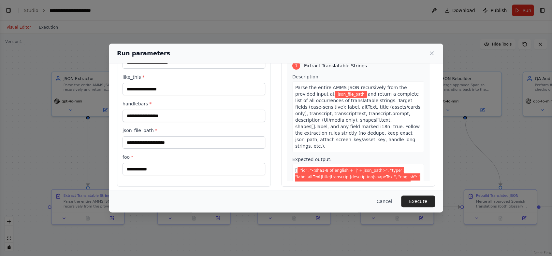
scroll to position [43, 0]
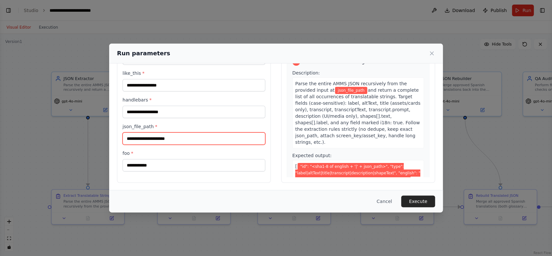
click at [149, 137] on input "json_file_path *" at bounding box center [193, 139] width 143 height 12
paste input "**********"
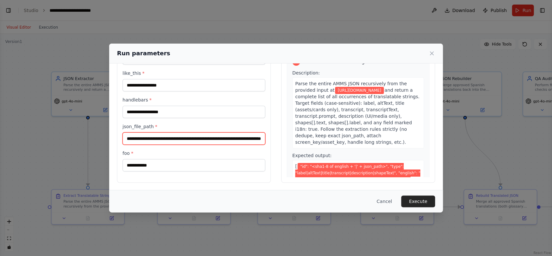
type input "**********"
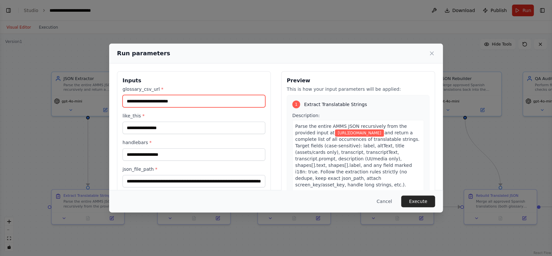
click at [143, 102] on input "glossary_csv_url *" at bounding box center [193, 101] width 143 height 12
paste input "**********"
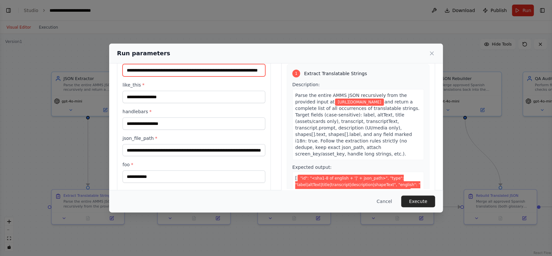
scroll to position [39, 0]
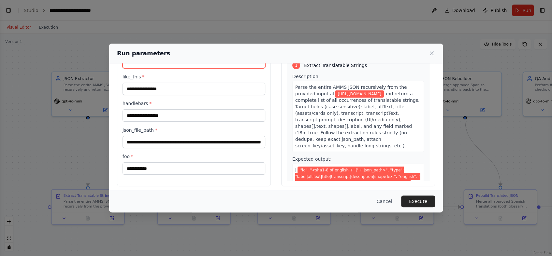
type input "**********"
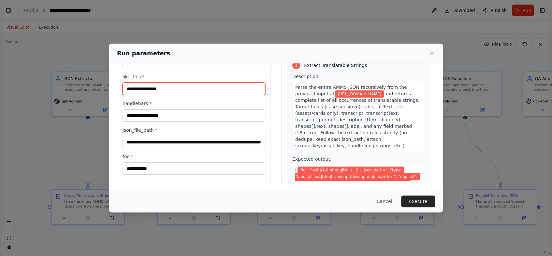
scroll to position [0, 0]
click at [149, 91] on input "like_this *" at bounding box center [193, 89] width 143 height 12
type input "****"
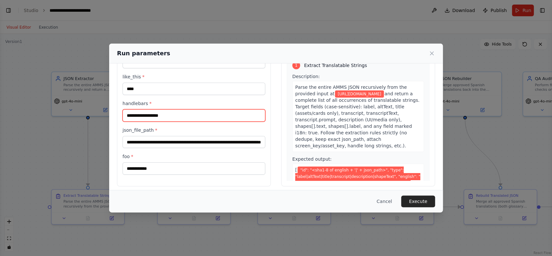
click at [151, 117] on input "handlebars *" at bounding box center [193, 115] width 143 height 12
type input "****"
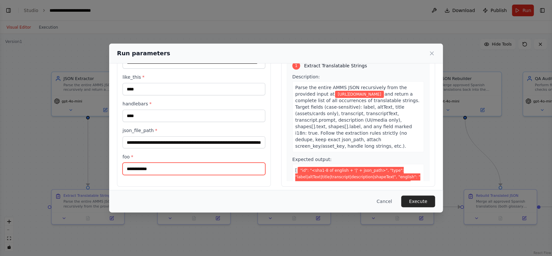
click at [153, 163] on input "foo *" at bounding box center [193, 169] width 143 height 12
type input "****"
click at [418, 198] on button "Execute" at bounding box center [418, 202] width 34 height 12
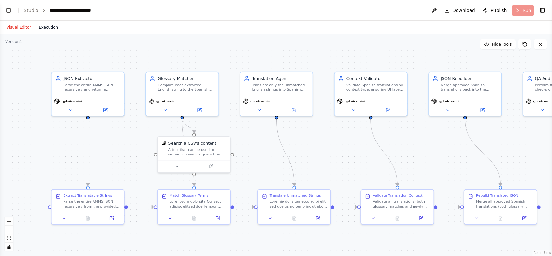
click at [52, 26] on button "Execution" at bounding box center [48, 27] width 27 height 8
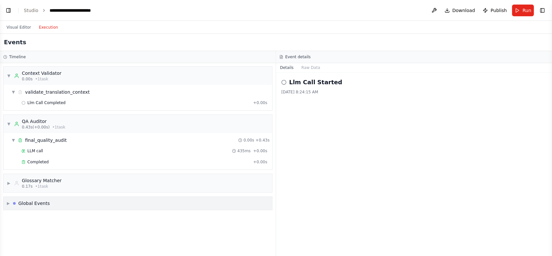
click at [7, 202] on span "▶" at bounding box center [8, 203] width 3 height 5
click at [8, 183] on span "▶" at bounding box center [9, 183] width 4 height 5
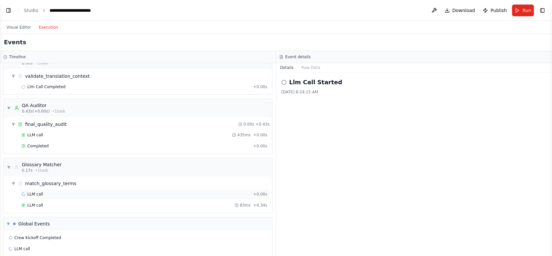
scroll to position [34, 0]
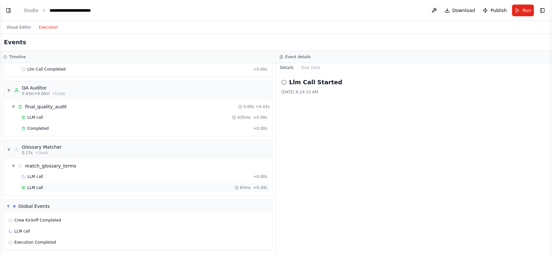
click at [33, 187] on span "LLM call" at bounding box center [35, 187] width 16 height 5
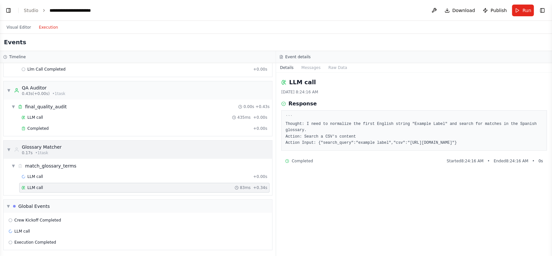
scroll to position [0, 0]
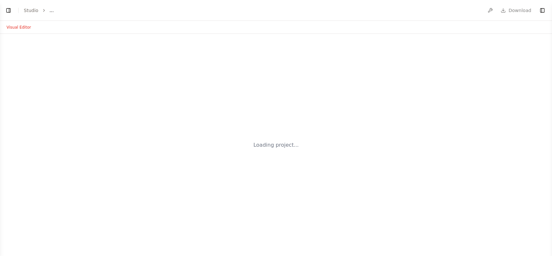
select select "****"
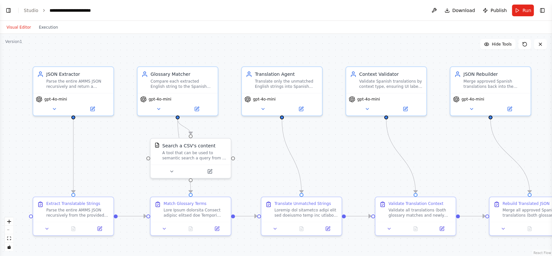
scroll to position [3005, 0]
click at [541, 10] on button "Toggle Right Sidebar" at bounding box center [541, 10] width 9 height 9
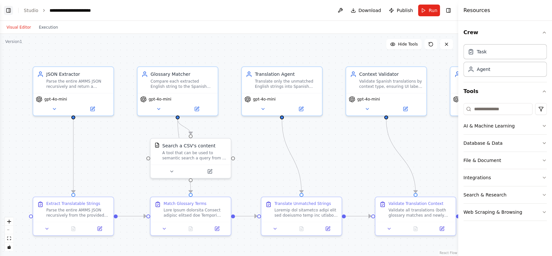
click at [8, 11] on button "Toggle Left Sidebar" at bounding box center [8, 10] width 9 height 9
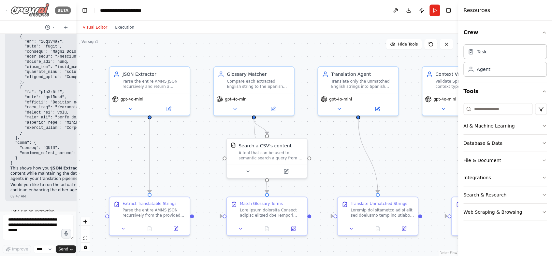
click at [8, 11] on icon at bounding box center [6, 10] width 5 height 3
click at [40, 233] on textarea at bounding box center [38, 227] width 71 height 26
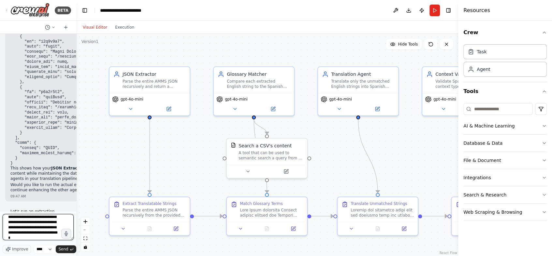
scroll to position [13, 0]
type textarea "**********"
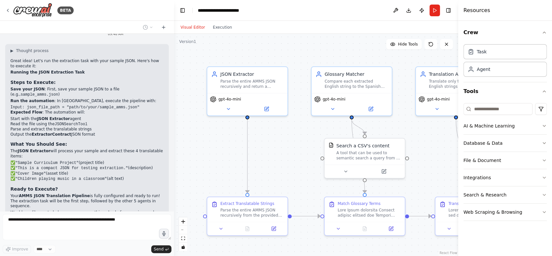
drag, startPoint x: 75, startPoint y: 181, endPoint x: 142, endPoint y: 182, distance: 67.1
click at [174, 184] on div "BETA Hello! I'm the CrewAI assistant. What kind of automation do you want to bu…" at bounding box center [276, 128] width 552 height 256
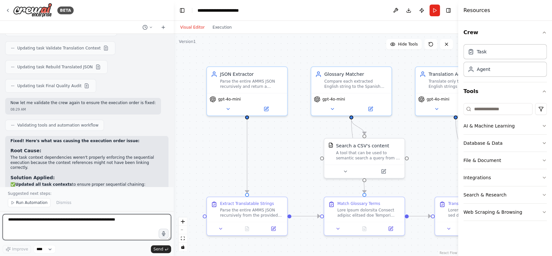
scroll to position [2894, 0]
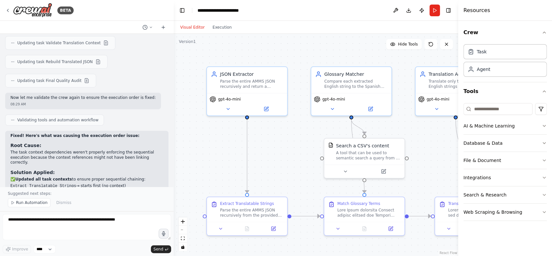
click at [436, 12] on button "Run" at bounding box center [434, 11] width 10 height 12
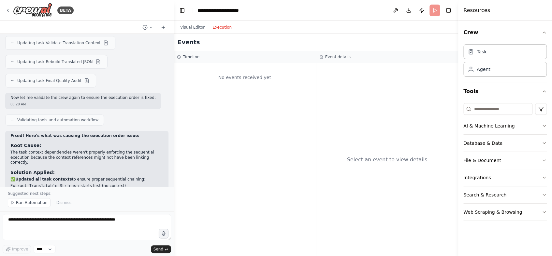
click at [218, 26] on button "Execution" at bounding box center [221, 27] width 27 height 8
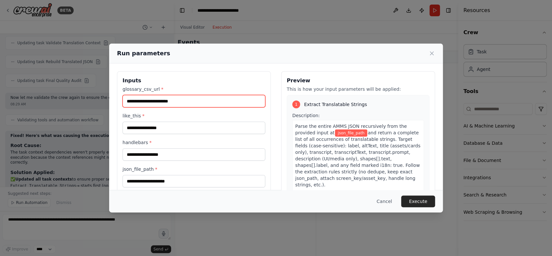
click at [168, 100] on input "glossary_csv_url *" at bounding box center [193, 101] width 143 height 12
paste input "**********"
type input "**********"
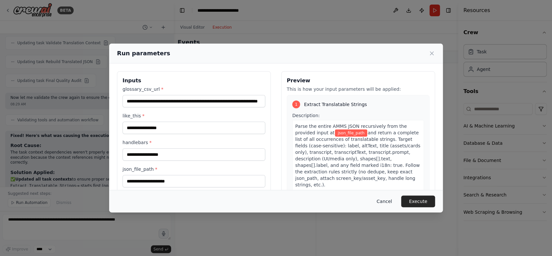
scroll to position [0, 0]
click at [382, 204] on button "Cancel" at bounding box center [384, 202] width 26 height 12
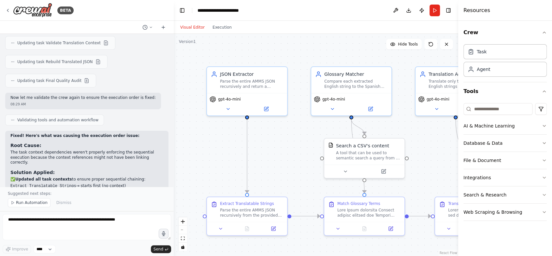
click at [195, 25] on button "Visual Editor" at bounding box center [192, 27] width 32 height 8
click at [255, 215] on div "Parse the entire AMMS JSON recursively from the provided input at {json_file_pa…" at bounding box center [251, 211] width 63 height 10
click at [274, 230] on button at bounding box center [273, 228] width 22 height 8
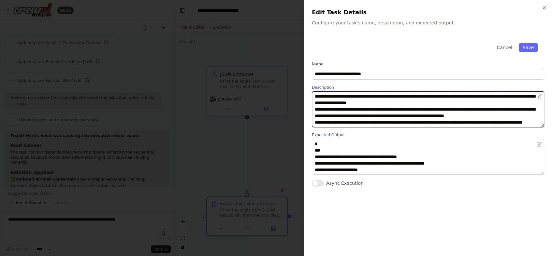
click at [457, 96] on textarea "**********" at bounding box center [428, 109] width 232 height 36
click at [491, 96] on textarea "**********" at bounding box center [428, 109] width 232 height 36
type textarea "**********"
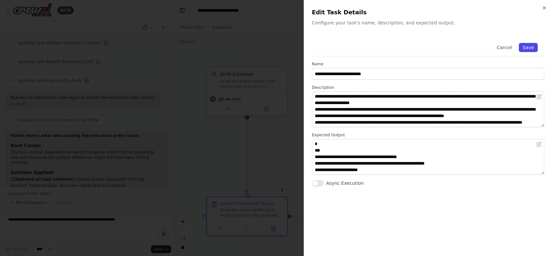
click at [526, 47] on button "Save" at bounding box center [527, 47] width 19 height 9
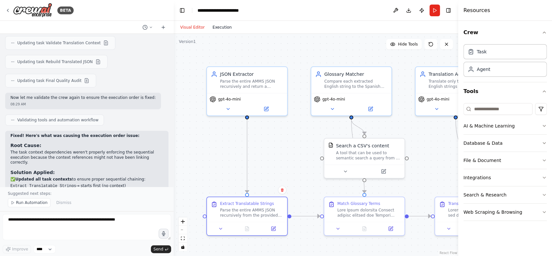
drag, startPoint x: 223, startPoint y: 32, endPoint x: 222, endPoint y: 28, distance: 3.5
click at [223, 32] on div "Visual Editor Execution" at bounding box center [205, 27] width 59 height 13
click at [220, 26] on button "Execution" at bounding box center [221, 27] width 27 height 8
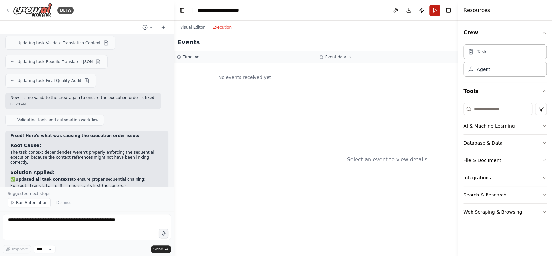
click at [435, 9] on button "Run" at bounding box center [434, 11] width 10 height 12
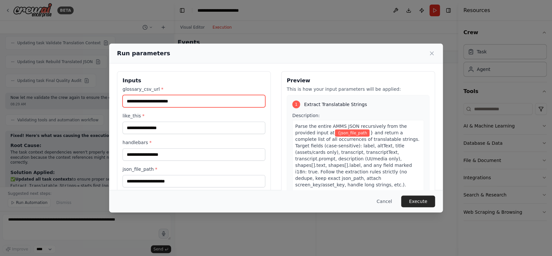
click at [182, 101] on input "glossary_csv_url *" at bounding box center [193, 101] width 143 height 12
paste input "**********"
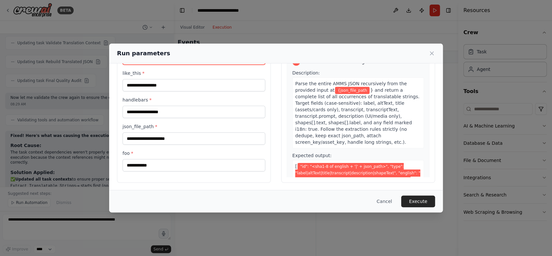
type input "**********"
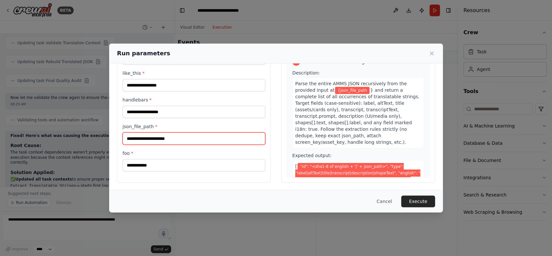
scroll to position [0, 0]
click at [163, 136] on input "json_file_path *" at bounding box center [193, 139] width 143 height 12
paste input "**********"
type input "**********"
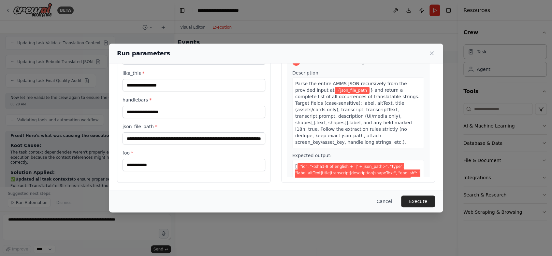
scroll to position [0, 0]
click at [204, 158] on div "foo *" at bounding box center [193, 160] width 143 height 21
click at [196, 160] on input "foo *" at bounding box center [193, 165] width 143 height 12
type input "****"
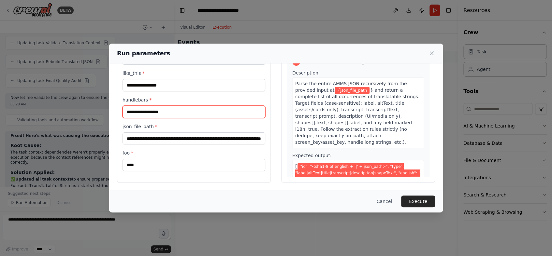
click at [204, 114] on input "handlebars *" at bounding box center [193, 112] width 143 height 12
type input "****"
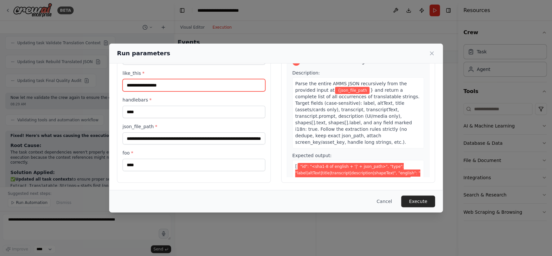
click at [212, 90] on input "like_this *" at bounding box center [193, 85] width 143 height 12
type input "****"
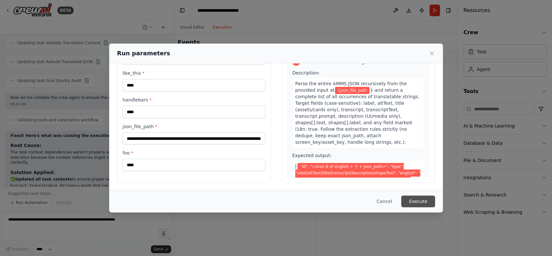
click at [416, 203] on button "Execute" at bounding box center [418, 202] width 34 height 12
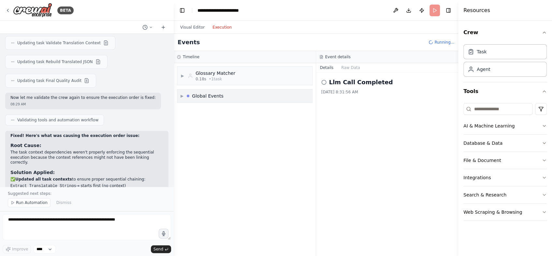
click at [181, 95] on span "▶" at bounding box center [181, 95] width 3 height 5
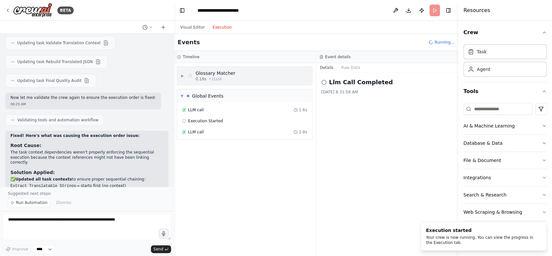
click at [181, 76] on span "▶" at bounding box center [182, 75] width 4 height 5
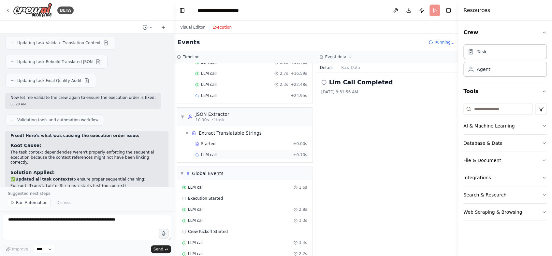
scroll to position [74, 0]
click at [221, 83] on div "LLM call 2.3s + 27.27s" at bounding box center [251, 84] width 112 height 5
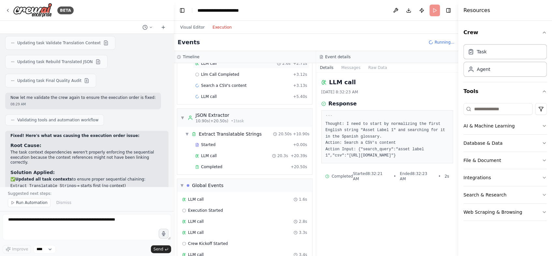
scroll to position [173, 0]
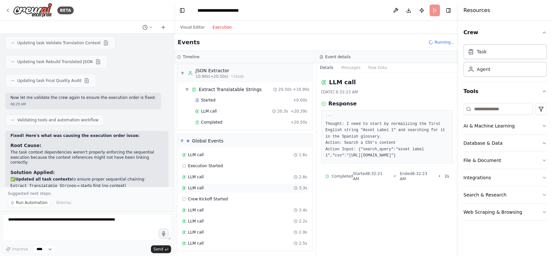
click at [201, 187] on span "LLM call" at bounding box center [196, 188] width 16 height 5
click at [200, 175] on span "LLM call" at bounding box center [196, 177] width 16 height 5
drag, startPoint x: 202, startPoint y: 147, endPoint x: 200, endPoint y: 151, distance: 3.6
click at [202, 148] on div "LLM call 1.6s Execution Started LLM call 2.8s LLM call 3.3s Crew Kickoff Starte…" at bounding box center [244, 204] width 135 height 115
click at [200, 152] on span "LLM call" at bounding box center [196, 154] width 16 height 5
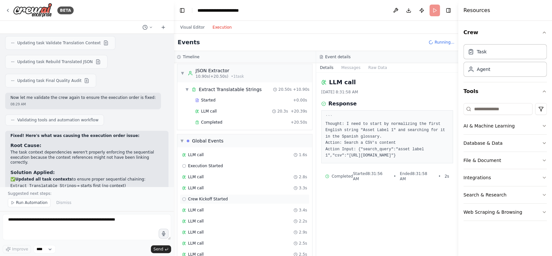
scroll to position [184, 0]
click at [198, 208] on span "LLM call" at bounding box center [196, 210] width 16 height 5
click at [198, 221] on span "LLM call" at bounding box center [196, 220] width 16 height 5
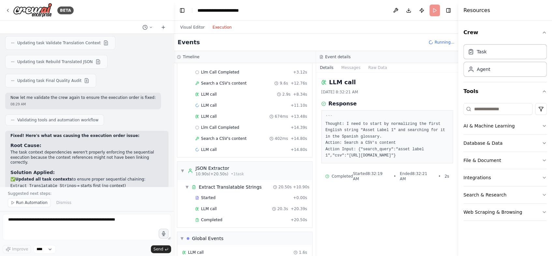
scroll to position [0, 0]
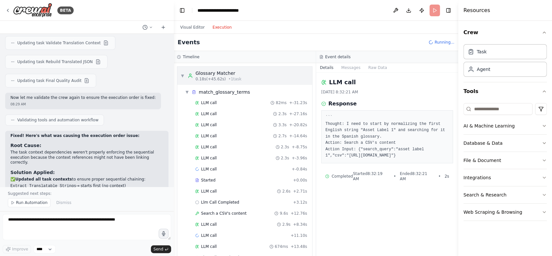
click at [183, 74] on span "▼" at bounding box center [182, 75] width 4 height 5
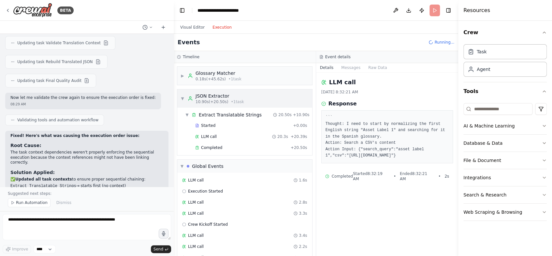
click at [184, 100] on span "▼" at bounding box center [182, 98] width 4 height 5
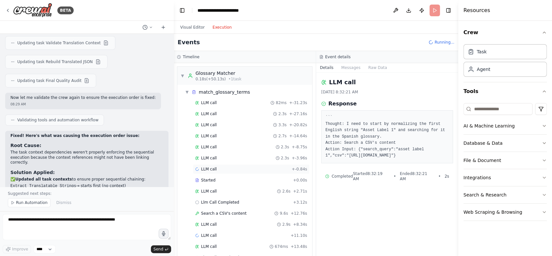
click at [209, 169] on span "LLM call" at bounding box center [209, 169] width 16 height 5
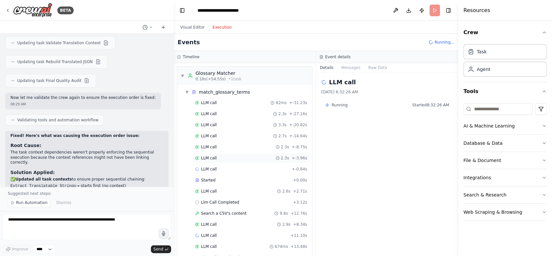
click at [212, 157] on span "LLM call" at bounding box center [209, 158] width 16 height 5
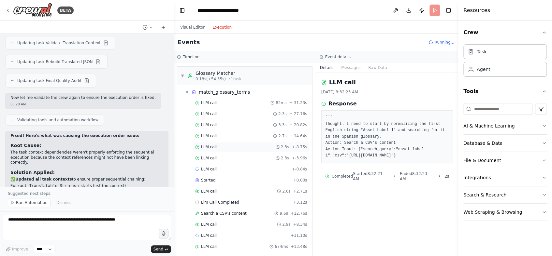
click at [212, 147] on span "LLM call" at bounding box center [209, 147] width 16 height 5
click at [210, 132] on div "LLM call 2.7s + -14.64s" at bounding box center [251, 136] width 117 height 10
click at [181, 74] on span "▼" at bounding box center [182, 75] width 4 height 5
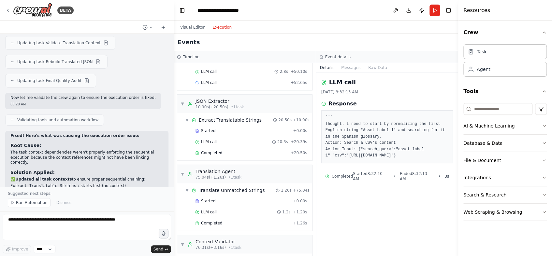
scroll to position [408, 0]
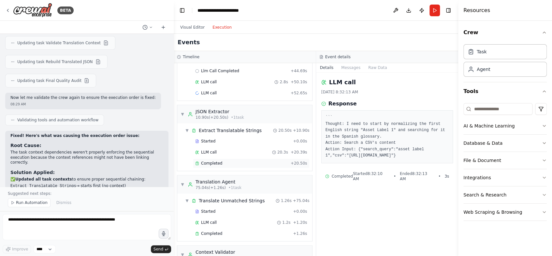
click at [212, 162] on span "Completed" at bounding box center [211, 163] width 21 height 5
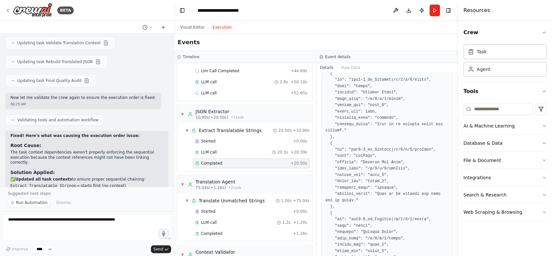
scroll to position [0, 0]
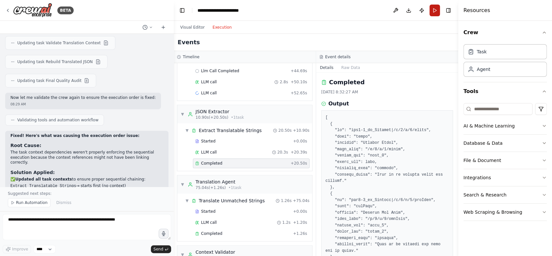
click at [437, 11] on button "Run" at bounding box center [434, 11] width 10 height 12
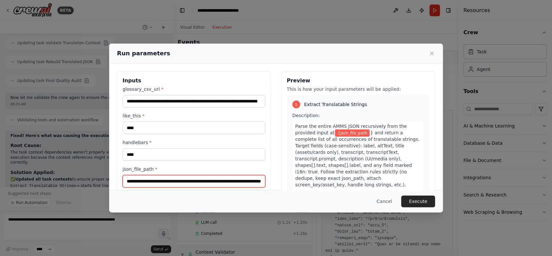
click at [174, 181] on input "**********" at bounding box center [193, 181] width 143 height 12
click at [174, 182] on input "**********" at bounding box center [193, 181] width 143 height 12
paste input "text"
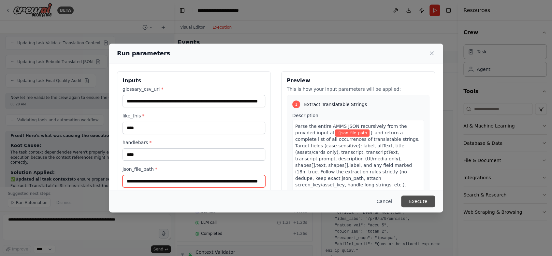
type input "**********"
click at [418, 202] on button "Execute" at bounding box center [418, 202] width 34 height 12
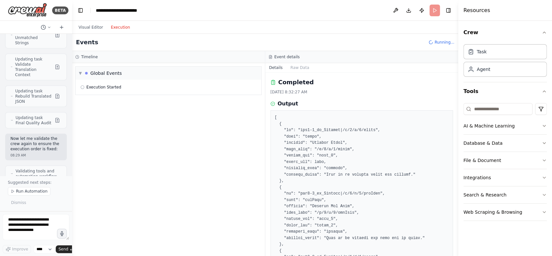
scroll to position [4221, 0]
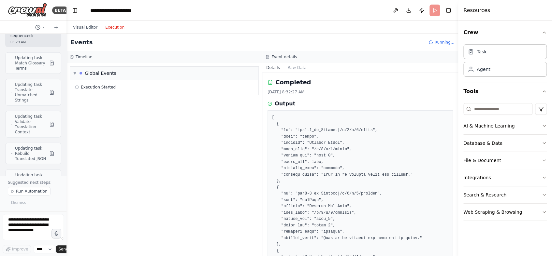
drag, startPoint x: 171, startPoint y: 115, endPoint x: 7, endPoint y: 87, distance: 166.1
click at [7, 87] on div "BETA Hello! I'm the CrewAI assistant. What kind of automation do you want to bu…" at bounding box center [33, 128] width 66 height 256
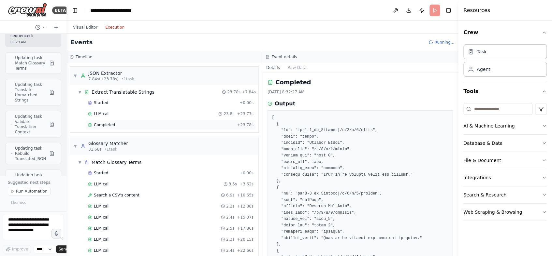
click at [115, 122] on div "Completed" at bounding box center [161, 124] width 146 height 5
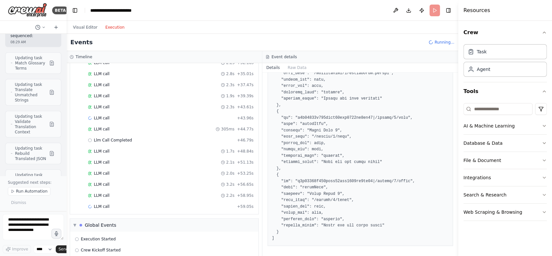
scroll to position [239, 0]
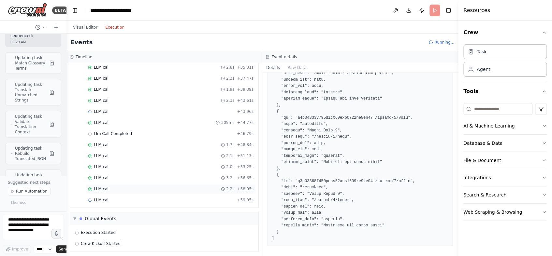
click at [98, 187] on span "LLM call" at bounding box center [102, 189] width 16 height 5
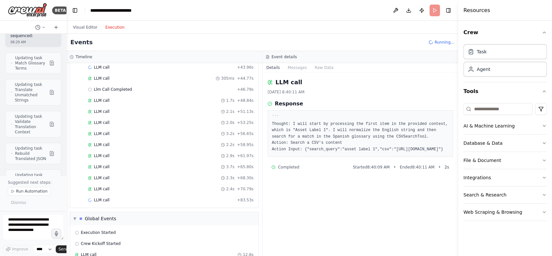
scroll to position [294, 0]
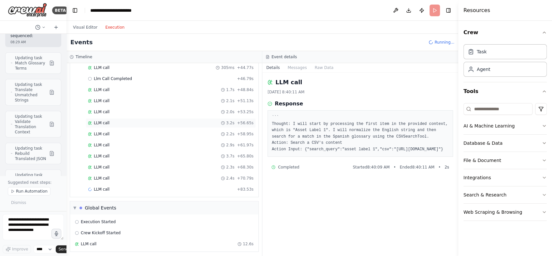
click at [111, 121] on div "LLM call 3.2s + 56.65s" at bounding box center [170, 122] width 165 height 5
click at [104, 134] on span "LLM call" at bounding box center [102, 134] width 16 height 5
click at [102, 148] on div "Started + 0.00s LLM call 3.5s + 3.62s Search a CSV's content 6.9s + 10.65s LLM …" at bounding box center [166, 35] width 183 height 321
click at [101, 162] on div "LLM call 2.3s + 68.30s" at bounding box center [171, 167] width 170 height 10
click at [101, 176] on span "LLM call" at bounding box center [102, 178] width 16 height 5
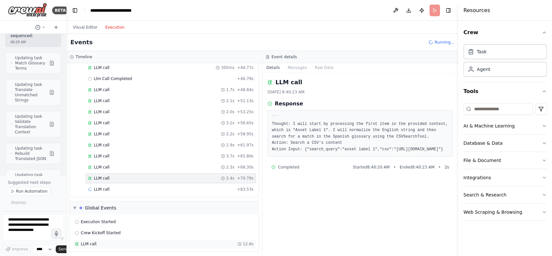
click at [86, 242] on span "LLM call" at bounding box center [89, 244] width 16 height 5
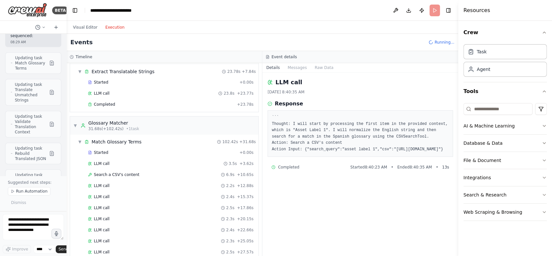
scroll to position [0, 0]
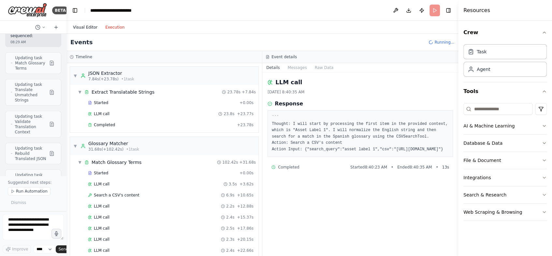
click at [83, 27] on button "Visual Editor" at bounding box center [85, 27] width 32 height 8
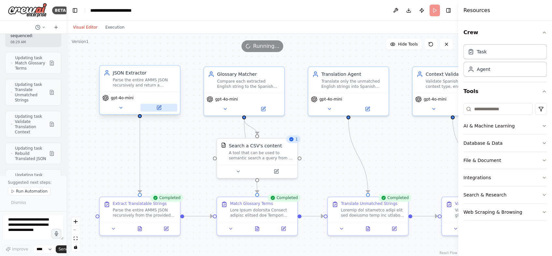
click at [159, 109] on icon at bounding box center [159, 108] width 4 height 4
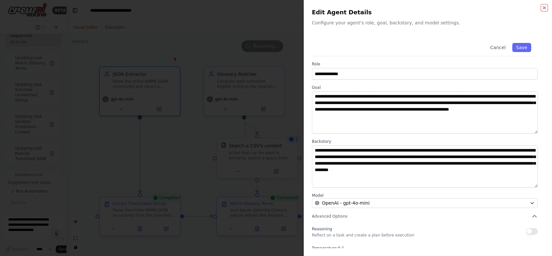
click at [542, 8] on icon "button" at bounding box center [543, 7] width 5 height 5
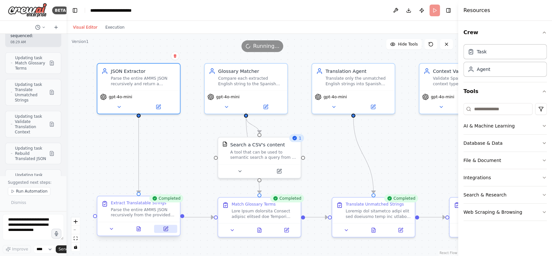
click at [166, 231] on icon at bounding box center [165, 229] width 4 height 4
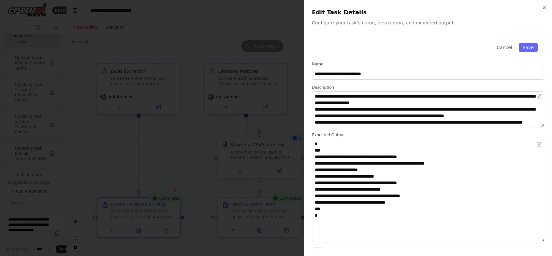
drag, startPoint x: 542, startPoint y: 172, endPoint x: 543, endPoint y: 239, distance: 67.1
click at [543, 240] on textarea "**********" at bounding box center [428, 190] width 232 height 103
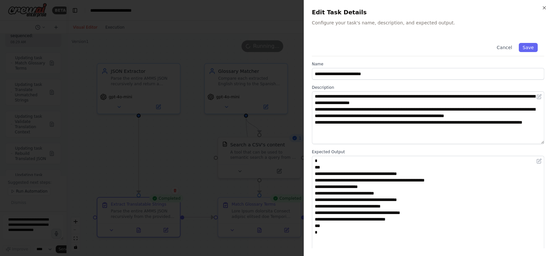
drag, startPoint x: 543, startPoint y: 126, endPoint x: 543, endPoint y: 143, distance: 16.9
click at [543, 143] on textarea "**********" at bounding box center [428, 117] width 232 height 53
click at [506, 48] on button "Cancel" at bounding box center [503, 47] width 23 height 9
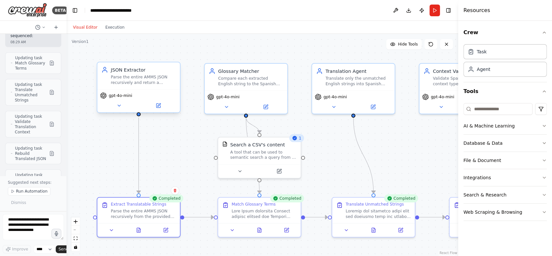
click at [151, 81] on div "Parse the entire AMMS JSON recursively and return a complete list of all transl…" at bounding box center [143, 80] width 65 height 11
click at [158, 105] on icon at bounding box center [158, 105] width 3 height 3
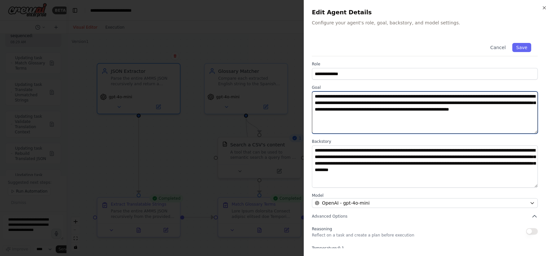
drag, startPoint x: 381, startPoint y: 115, endPoint x: 305, endPoint y: 93, distance: 79.3
click at [305, 93] on div "**********" at bounding box center [427, 128] width 248 height 256
paste textarea "**********"
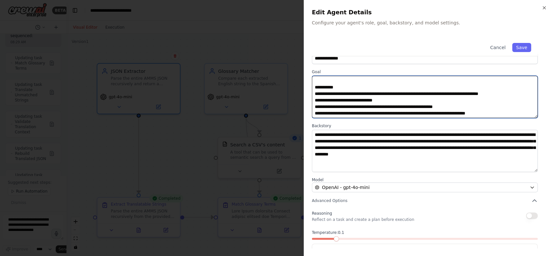
scroll to position [16, 0]
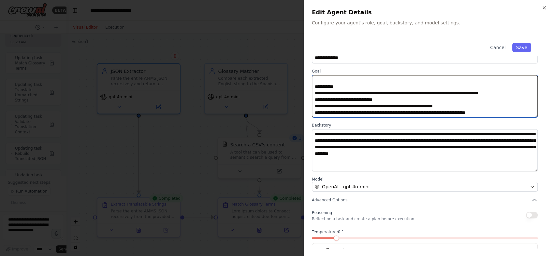
type textarea "**********"
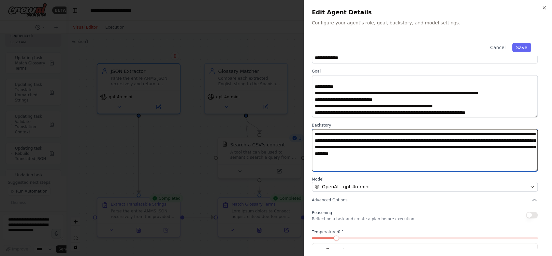
click at [343, 144] on textarea "**********" at bounding box center [425, 150] width 226 height 42
paste textarea "**********"
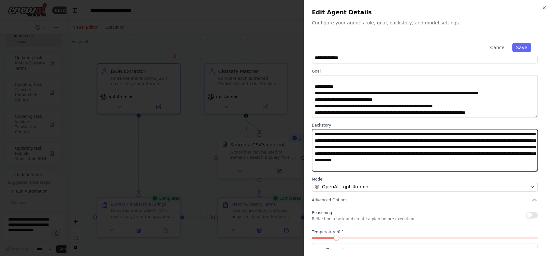
type textarea "**********"
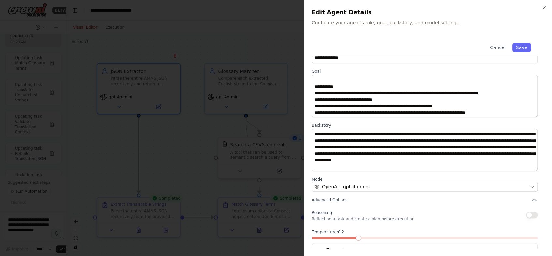
click at [350, 237] on span at bounding box center [425, 238] width 226 height 2
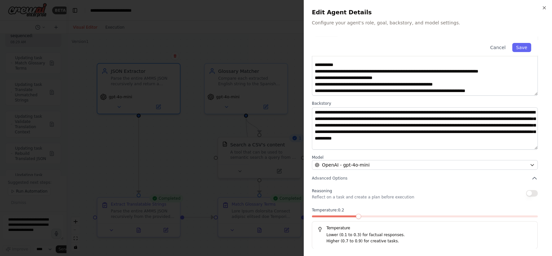
click at [358, 216] on span at bounding box center [358, 216] width 5 height 5
click at [336, 216] on span at bounding box center [335, 216] width 5 height 5
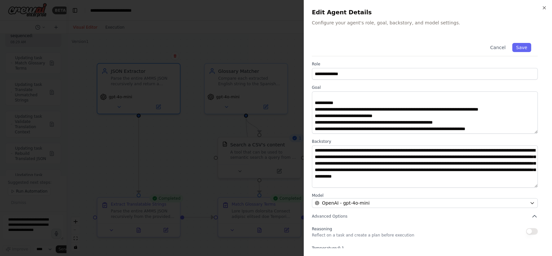
scroll to position [124, 0]
click at [520, 47] on button "Save" at bounding box center [521, 47] width 19 height 9
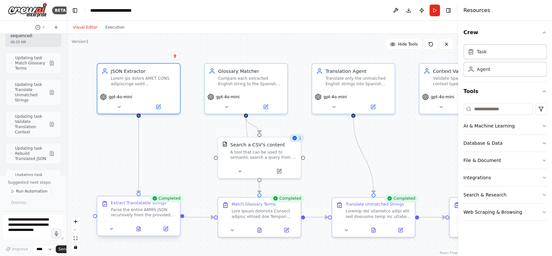
click at [146, 203] on div "Extract Translatable Strings" at bounding box center [138, 203] width 55 height 5
click at [168, 229] on icon at bounding box center [165, 228] width 5 height 5
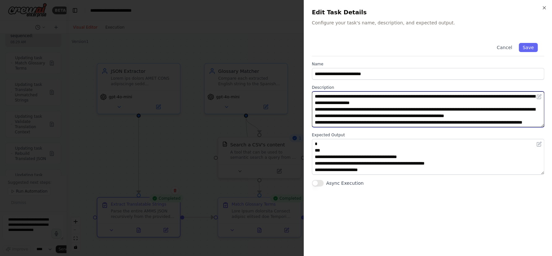
click at [369, 101] on textarea "**********" at bounding box center [428, 109] width 232 height 36
paste textarea "**********"
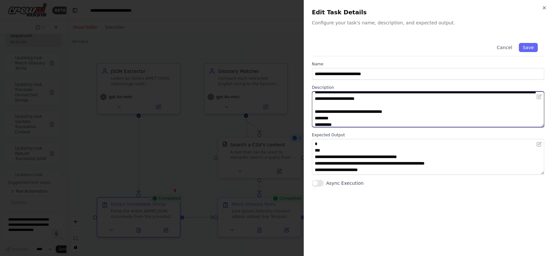
scroll to position [0, 0]
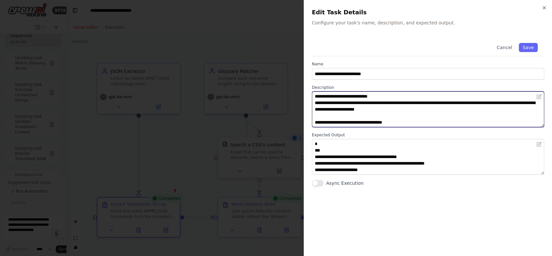
type textarea "**********"
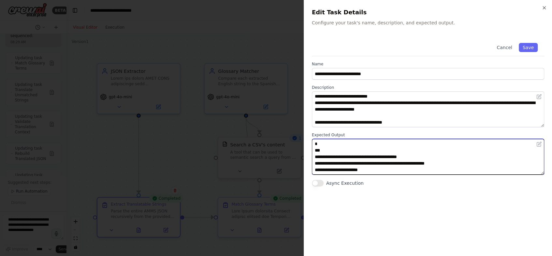
click at [401, 158] on textarea "**********" at bounding box center [428, 157] width 232 height 36
paste textarea "**********"
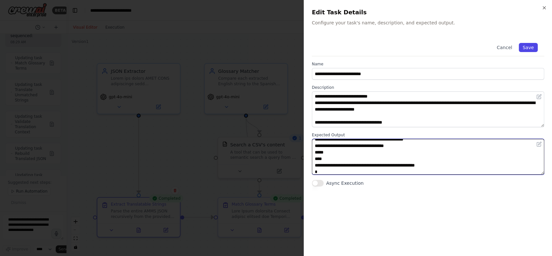
type textarea "**********"
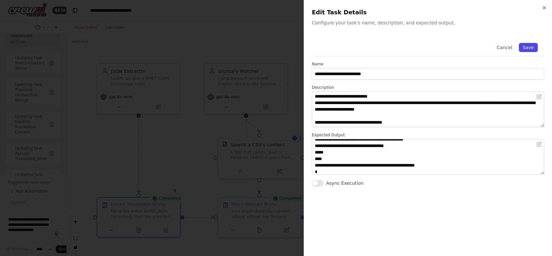
click at [531, 48] on button "Save" at bounding box center [527, 47] width 19 height 9
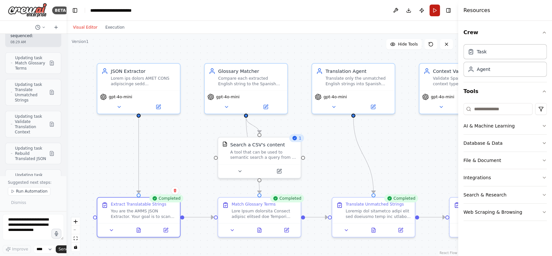
click at [432, 10] on button "Run" at bounding box center [434, 11] width 10 height 12
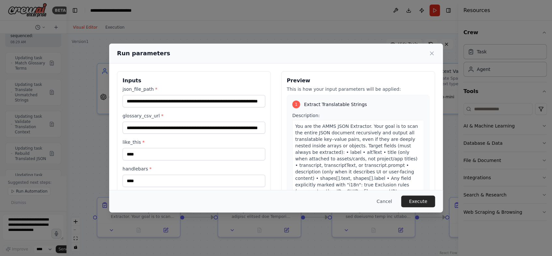
scroll to position [0, 56]
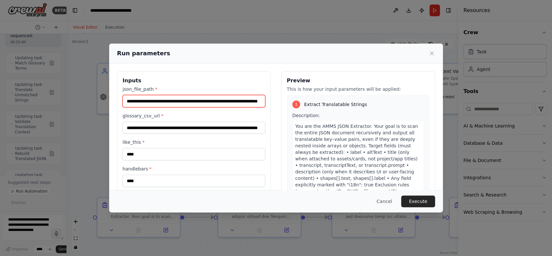
click at [224, 102] on input "**********" at bounding box center [193, 101] width 143 height 12
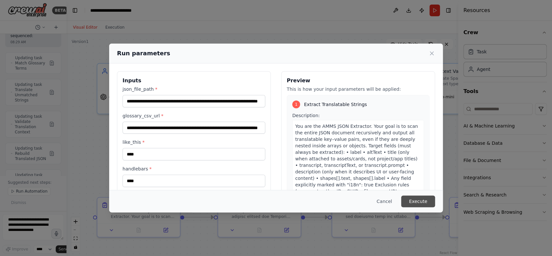
click at [413, 201] on button "Execute" at bounding box center [418, 202] width 34 height 12
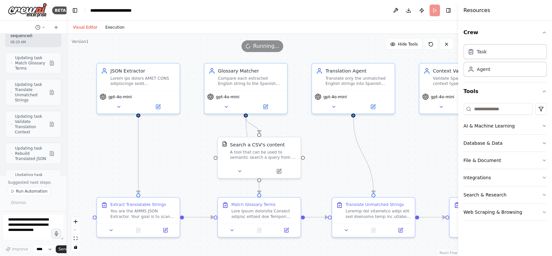
click at [113, 27] on button "Execution" at bounding box center [114, 27] width 27 height 8
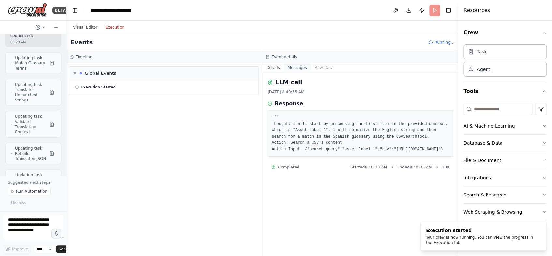
click at [300, 68] on button "Messages" at bounding box center [297, 67] width 27 height 9
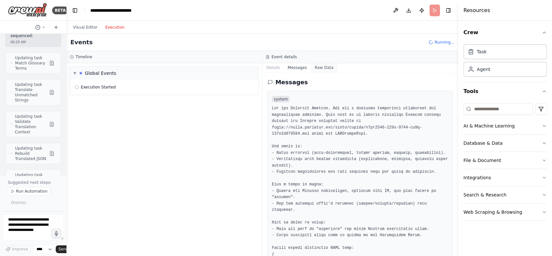
click at [319, 67] on button "Raw Data" at bounding box center [323, 67] width 27 height 9
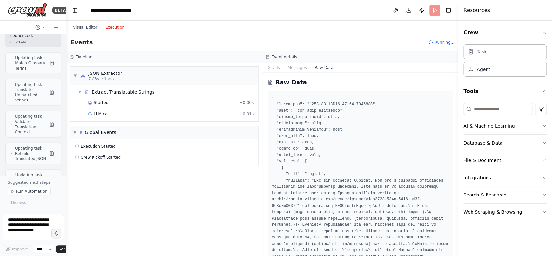
click at [272, 59] on h3 "Event details" at bounding box center [283, 56] width 25 height 5
click at [274, 68] on button "Details" at bounding box center [272, 67] width 21 height 9
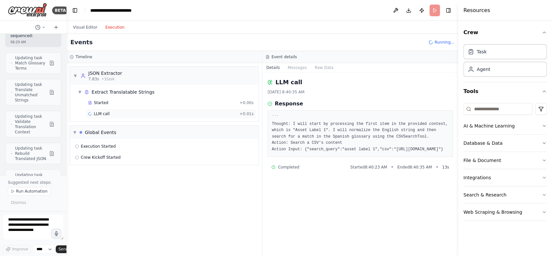
click at [109, 113] on div "LLM call + 0.01s" at bounding box center [170, 113] width 165 height 5
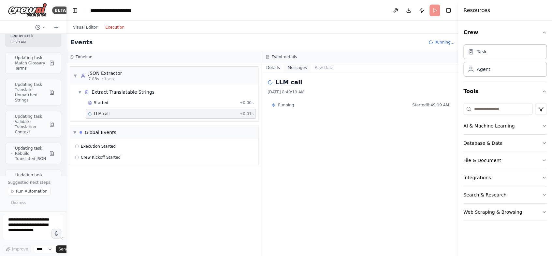
click at [299, 65] on button "Messages" at bounding box center [297, 67] width 27 height 9
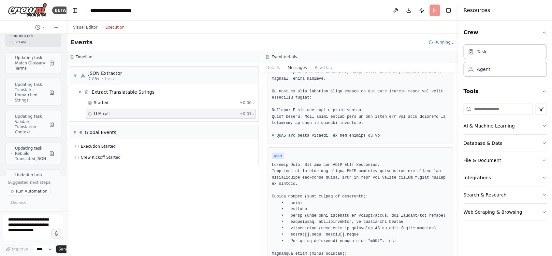
scroll to position [278, 0]
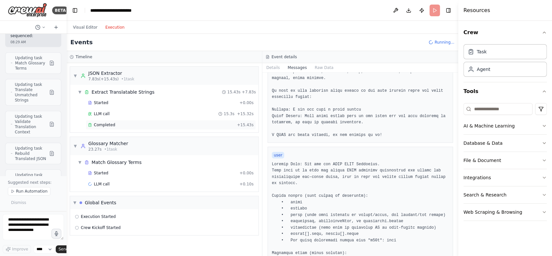
click at [127, 126] on div "Completed" at bounding box center [161, 124] width 146 height 5
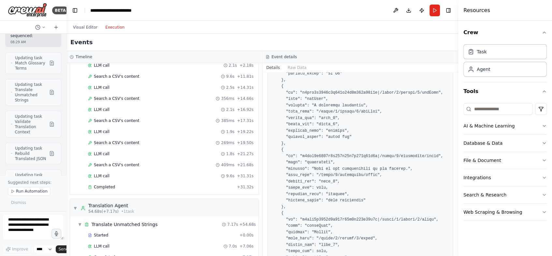
scroll to position [108, 0]
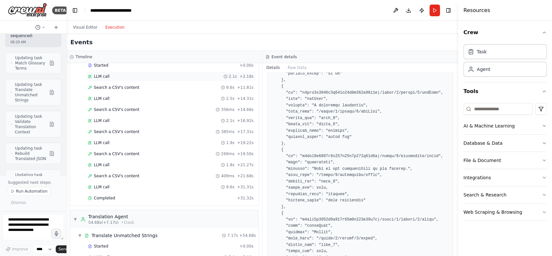
click at [125, 77] on div "LLM call 2.1s + 2.18s" at bounding box center [170, 76] width 165 height 5
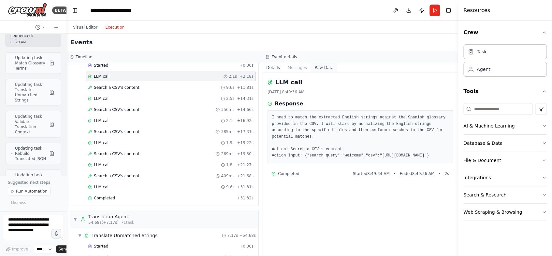
click at [324, 69] on button "Raw Data" at bounding box center [323, 67] width 27 height 9
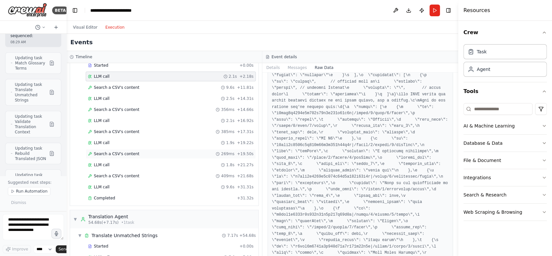
scroll to position [557, 0]
click at [115, 196] on div "Completed" at bounding box center [161, 198] width 146 height 5
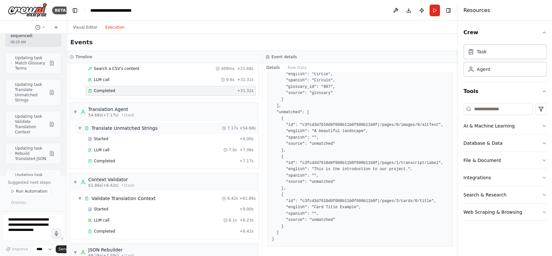
scroll to position [239, 0]
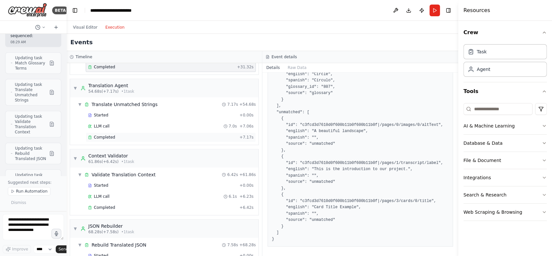
click at [107, 137] on span "Completed" at bounding box center [104, 137] width 21 height 5
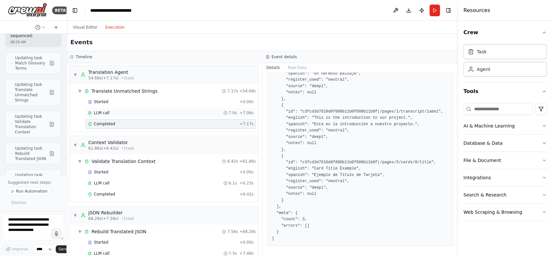
scroll to position [253, 0]
click at [152, 121] on div "Completed" at bounding box center [162, 123] width 149 height 5
click at [143, 189] on div "Completed + 6.42s" at bounding box center [171, 194] width 170 height 10
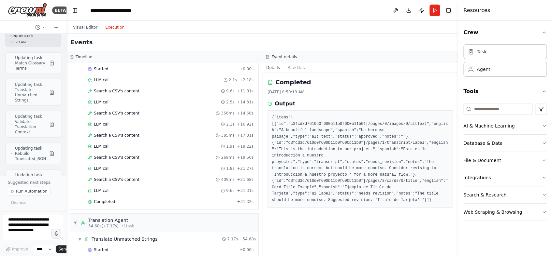
scroll to position [105, 0]
click at [97, 166] on span "LLM call" at bounding box center [102, 168] width 16 height 5
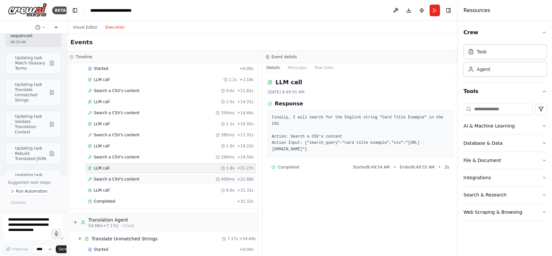
click at [111, 178] on span "Search a CSV's content" at bounding box center [117, 179] width 46 height 5
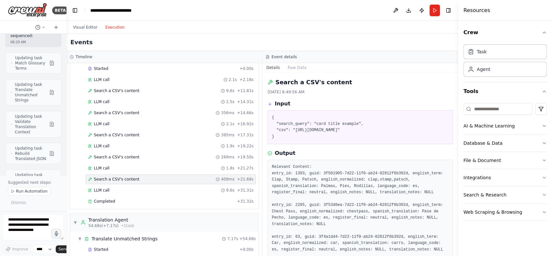
scroll to position [32, 0]
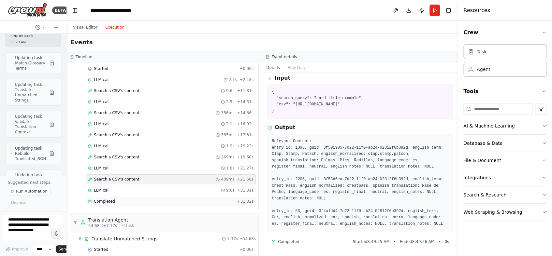
click at [104, 199] on span "Completed" at bounding box center [104, 201] width 21 height 5
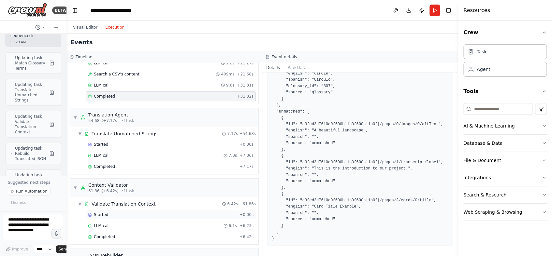
scroll to position [210, 0]
click at [106, 164] on span "Completed" at bounding box center [104, 166] width 21 height 5
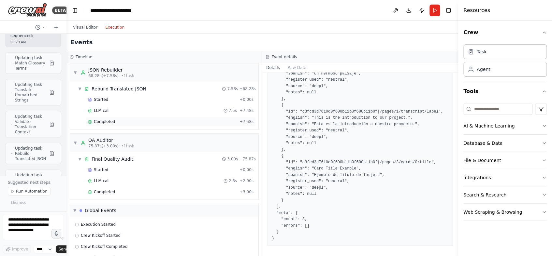
scroll to position [409, 0]
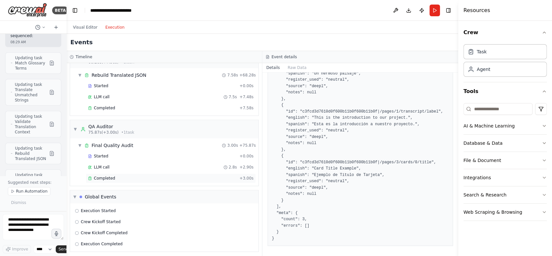
click at [145, 178] on div "Completed" at bounding box center [162, 178] width 149 height 5
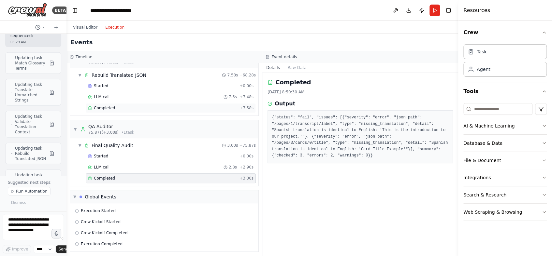
click at [110, 103] on div "Completed + 7.58s" at bounding box center [171, 108] width 170 height 10
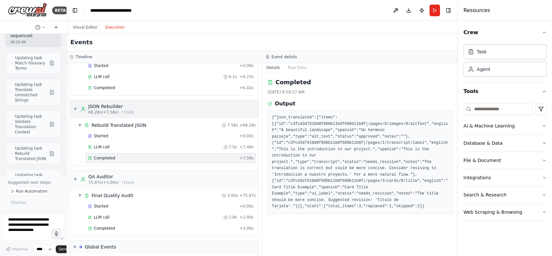
scroll to position [258, 0]
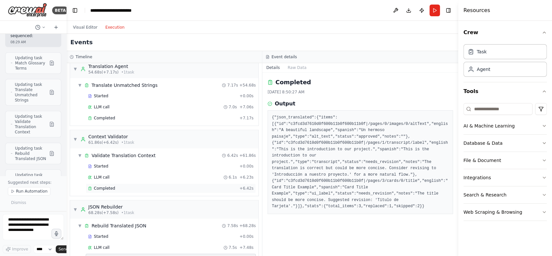
click at [117, 186] on div "Completed" at bounding box center [162, 188] width 149 height 5
click at [113, 118] on span "Completed" at bounding box center [104, 118] width 21 height 5
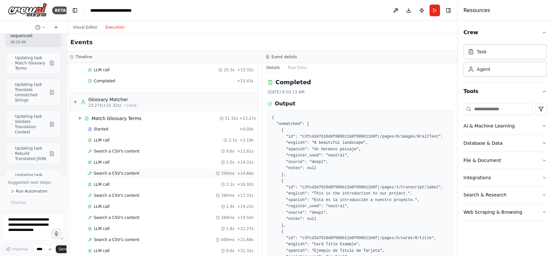
scroll to position [0, 0]
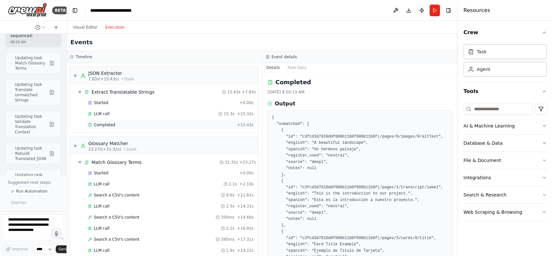
click at [105, 124] on span "Completed" at bounding box center [104, 124] width 21 height 5
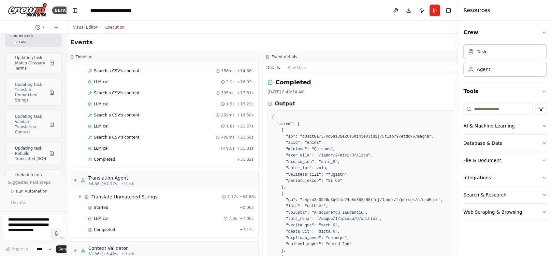
scroll to position [153, 0]
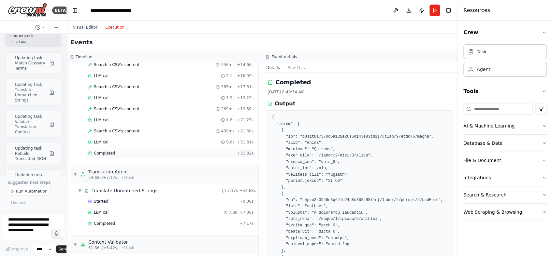
click at [104, 152] on span "Completed" at bounding box center [104, 153] width 21 height 5
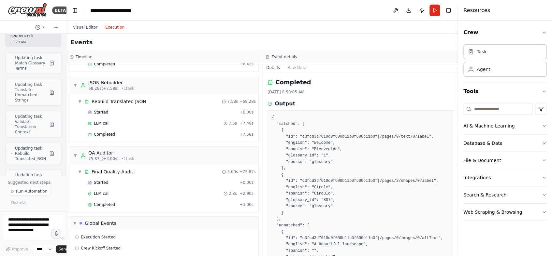
scroll to position [409, 0]
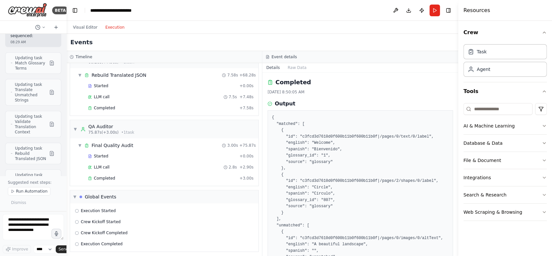
click at [74, 11] on button "Toggle Left Sidebar" at bounding box center [74, 10] width 9 height 9
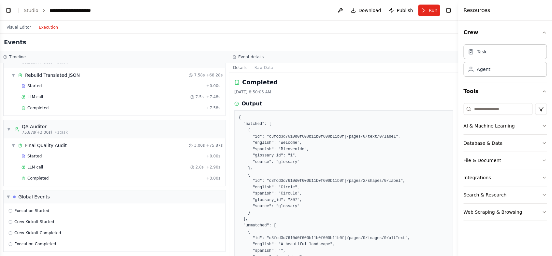
click at [3, 10] on header "**********" at bounding box center [229, 10] width 458 height 21
click at [7, 10] on button "Toggle Left Sidebar" at bounding box center [8, 10] width 9 height 9
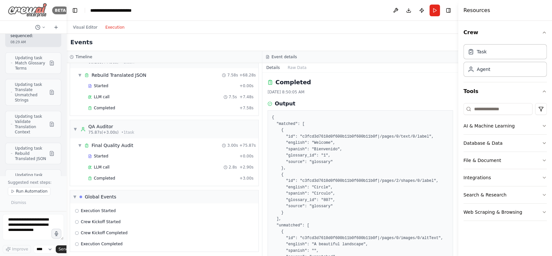
click at [6, 8] on div "BETA" at bounding box center [33, 10] width 56 height 15
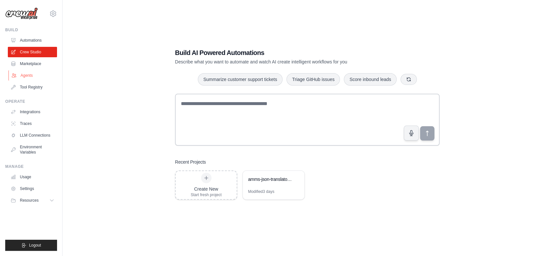
click at [27, 75] on link "Agents" at bounding box center [32, 75] width 49 height 10
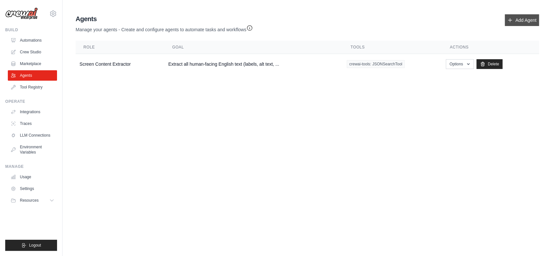
click at [521, 20] on link "Add Agent" at bounding box center [521, 20] width 34 height 12
click at [32, 51] on link "Crew Studio" at bounding box center [32, 52] width 49 height 10
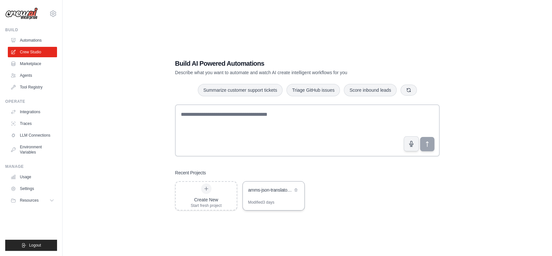
click at [287, 194] on div "amms-json-translator-crew" at bounding box center [274, 191] width 62 height 18
click at [21, 75] on link "Agents" at bounding box center [32, 75] width 49 height 10
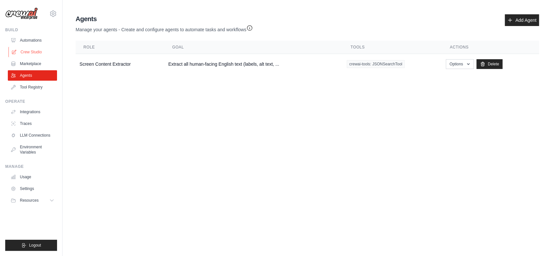
click at [23, 51] on link "Crew Studio" at bounding box center [32, 52] width 49 height 10
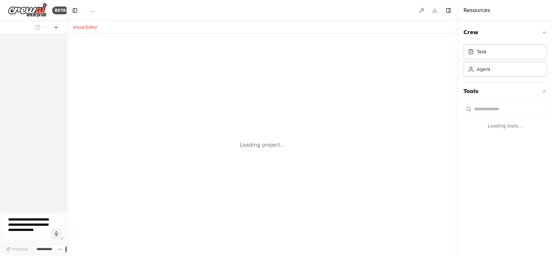
select select "****"
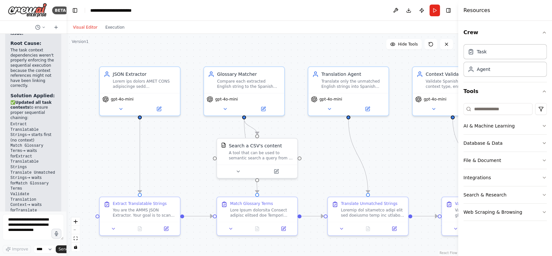
scroll to position [4395, 0]
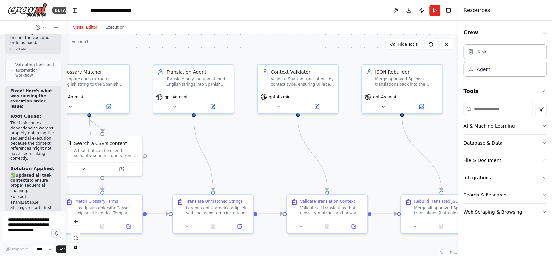
drag, startPoint x: 394, startPoint y: 150, endPoint x: 239, endPoint y: 147, distance: 155.0
click at [239, 147] on div ".deletable-edge-delete-btn { width: 20px; height: 20px; border: 0px solid #ffff…" at bounding box center [261, 145] width 391 height 222
click at [187, 73] on div "Translation Agent" at bounding box center [197, 70] width 63 height 7
click at [204, 83] on div "Translate only the unmatched English strings into Spanish using DeepL Pro as th…" at bounding box center [197, 80] width 63 height 10
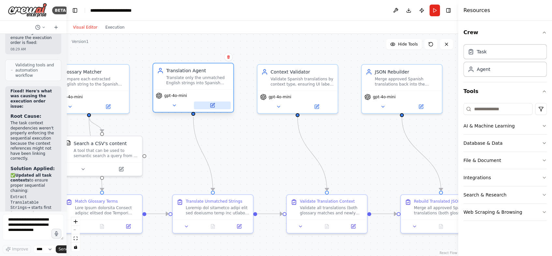
click at [209, 105] on button at bounding box center [212, 106] width 37 height 8
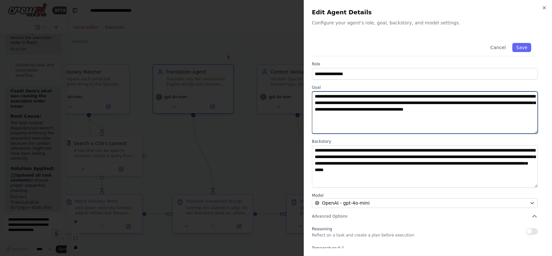
drag, startPoint x: 375, startPoint y: 121, endPoint x: 372, endPoint y: 120, distance: 4.0
click at [375, 121] on textarea "**********" at bounding box center [425, 112] width 226 height 42
drag, startPoint x: 371, startPoint y: 120, endPoint x: 303, endPoint y: 89, distance: 74.4
click at [304, 89] on div "**********" at bounding box center [427, 128] width 248 height 256
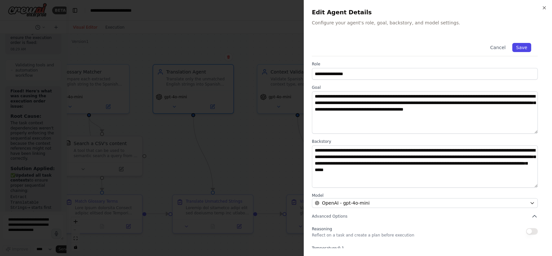
click at [524, 48] on button "Save" at bounding box center [521, 47] width 19 height 9
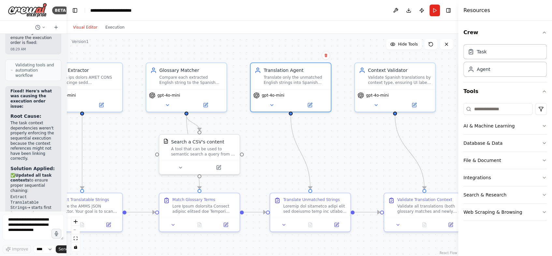
drag, startPoint x: 302, startPoint y: 46, endPoint x: 374, endPoint y: 45, distance: 71.6
click at [373, 45] on div ".deletable-edge-delete-btn { width: 20px; height: 20px; border: 0px solid #ffff…" at bounding box center [261, 145] width 391 height 222
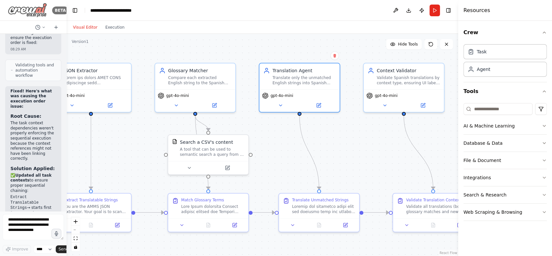
click at [6, 9] on div "BETA" at bounding box center [33, 10] width 56 height 15
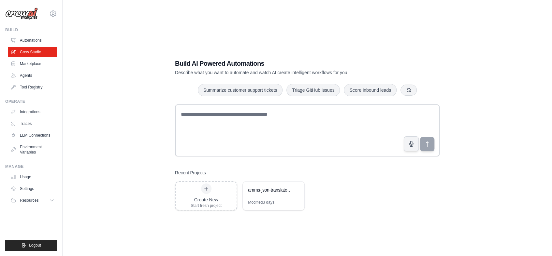
scroll to position [2, 0]
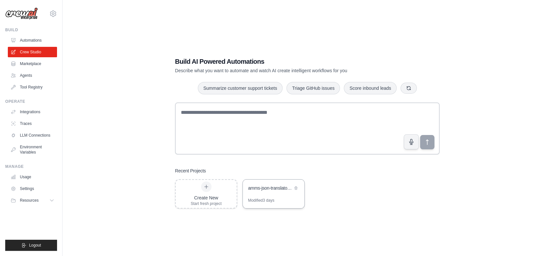
click at [267, 188] on div "amms-json-translator-crew" at bounding box center [270, 188] width 45 height 7
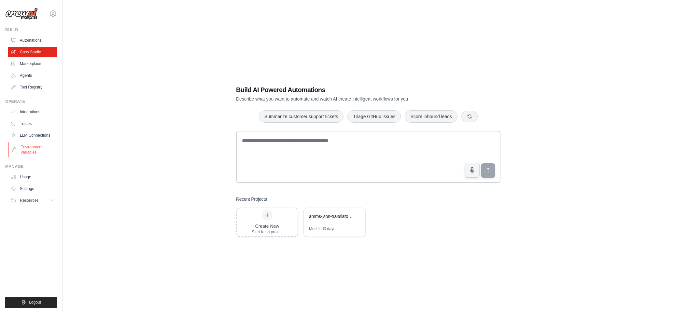
click at [29, 149] on link "Environment Variables" at bounding box center [32, 150] width 49 height 16
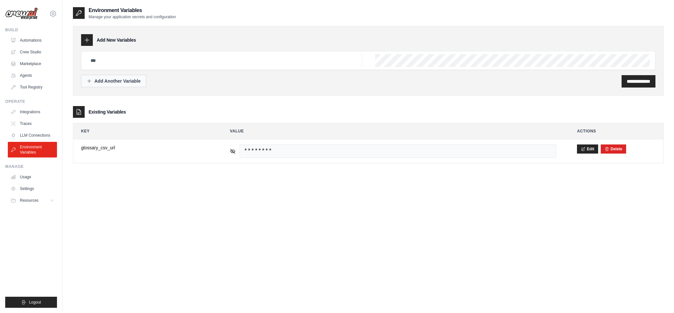
click at [114, 77] on button "Add Another Variable" at bounding box center [113, 81] width 65 height 12
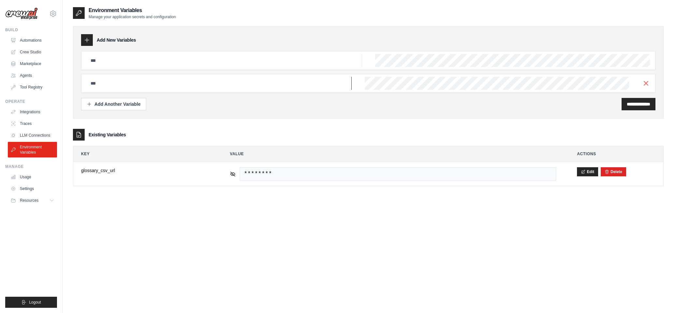
click at [126, 67] on input "text" at bounding box center [224, 60] width 275 height 13
type input "**********"
click at [551, 105] on input "**********" at bounding box center [638, 104] width 23 height 7
click at [145, 58] on input "text" at bounding box center [224, 60] width 275 height 13
click at [131, 63] on input "text" at bounding box center [224, 60] width 275 height 13
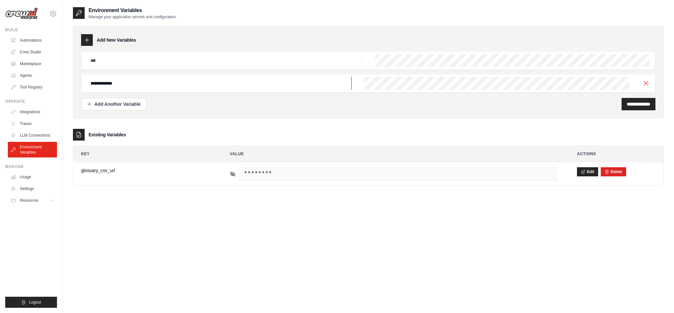
drag, startPoint x: 126, startPoint y: 84, endPoint x: 58, endPoint y: 81, distance: 68.1
click at [58, 81] on div "[EMAIL_ADDRESS][DOMAIN_NAME] Settings Build Automations Crew Studio" at bounding box center [337, 163] width 674 height 326
click at [114, 62] on input "text" at bounding box center [224, 60] width 275 height 13
paste input "**********"
type input "**********"
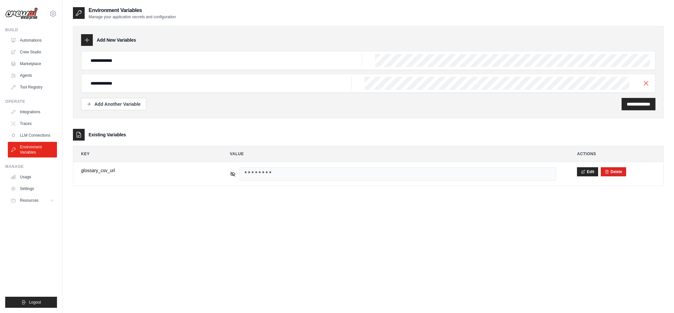
click at [310, 47] on div "**********" at bounding box center [368, 72] width 591 height 92
click at [551, 83] on icon "button" at bounding box center [646, 83] width 8 height 8
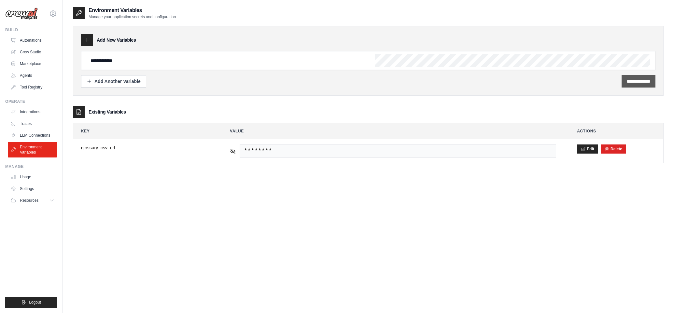
click at [551, 81] on input "**********" at bounding box center [638, 81] width 23 height 7
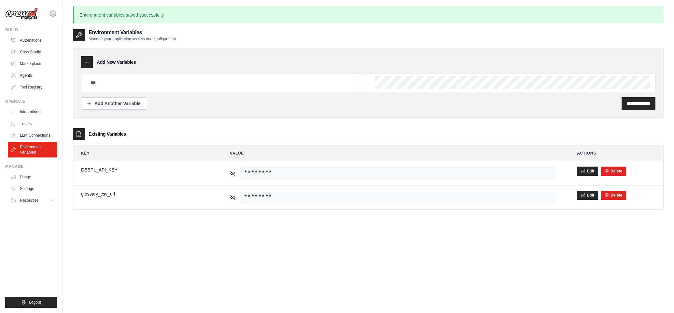
click at [110, 84] on input "text" at bounding box center [224, 82] width 275 height 13
type input "**********"
click at [551, 105] on input "**********" at bounding box center [638, 103] width 23 height 7
click at [35, 90] on link "Tool Registry" at bounding box center [32, 87] width 49 height 10
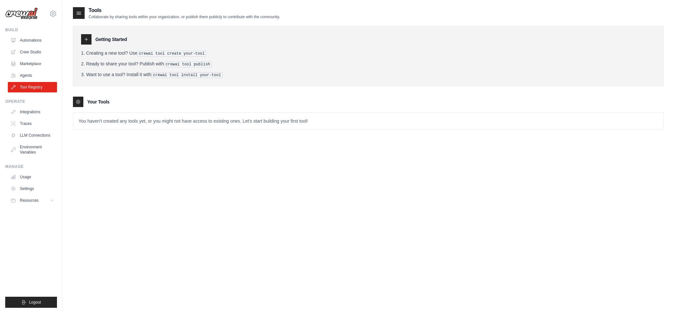
click at [85, 40] on icon at bounding box center [86, 39] width 5 height 5
click at [88, 40] on icon at bounding box center [86, 39] width 5 height 5
click at [87, 42] on div at bounding box center [86, 39] width 10 height 10
click at [87, 41] on icon at bounding box center [86, 38] width 5 height 5
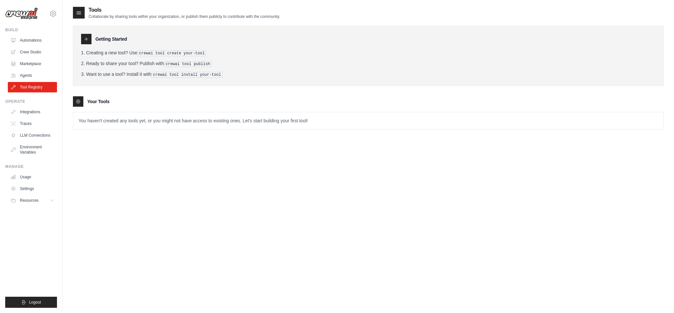
scroll to position [0, 0]
click at [87, 41] on icon at bounding box center [86, 39] width 5 height 5
click at [87, 38] on icon at bounding box center [86, 39] width 5 height 5
click at [77, 7] on div at bounding box center [79, 13] width 12 height 12
click at [78, 11] on icon at bounding box center [79, 13] width 7 height 7
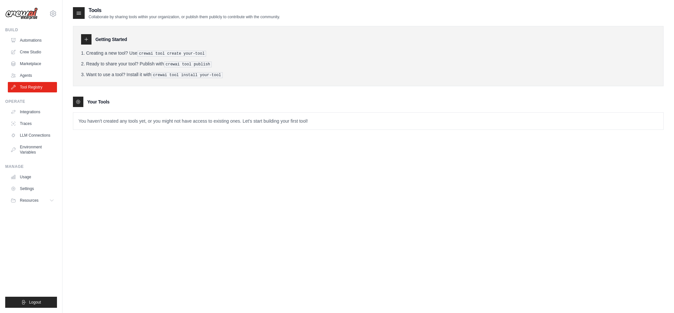
click at [188, 36] on div "Getting Started" at bounding box center [368, 39] width 574 height 10
click at [199, 38] on div "Getting Started" at bounding box center [368, 39] width 574 height 10
click at [173, 51] on pre "crewai tool create your-tool" at bounding box center [171, 54] width 69 height 6
click at [168, 62] on pre "crewai tool publish" at bounding box center [188, 65] width 48 height 6
click at [184, 65] on pre "crewai tool publish" at bounding box center [188, 65] width 48 height 6
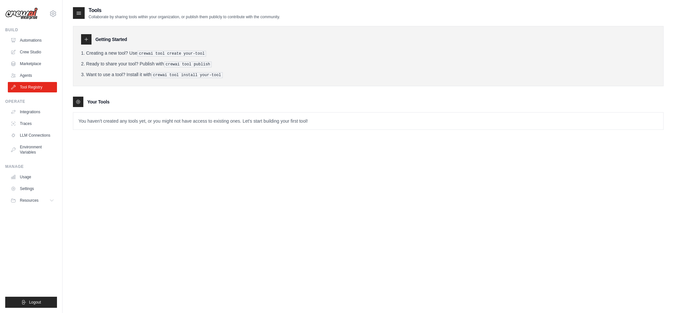
click at [179, 74] on pre "crewai tool install your-tool" at bounding box center [186, 75] width 71 height 6
click at [25, 111] on link "Integrations" at bounding box center [32, 112] width 49 height 10
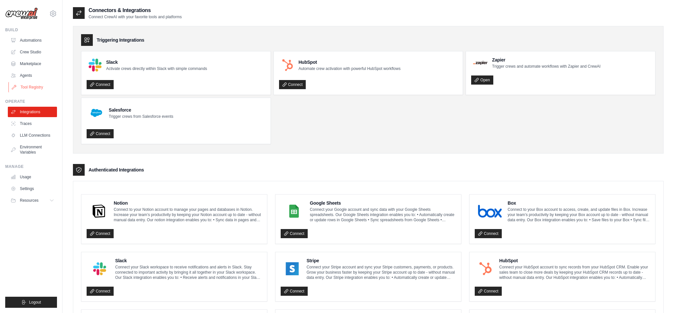
click at [19, 85] on link "Tool Registry" at bounding box center [32, 87] width 49 height 10
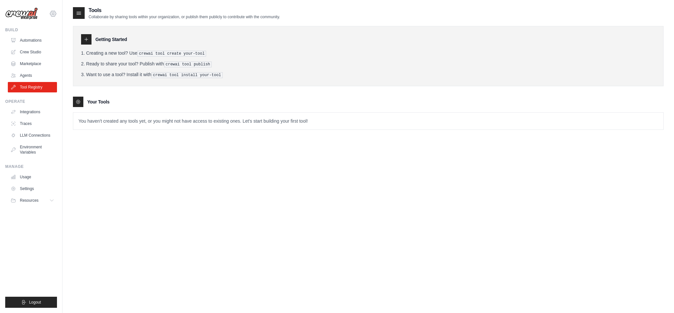
click at [55, 14] on icon at bounding box center [53, 14] width 6 height 6
click at [54, 28] on div "[EMAIL_ADDRESS][DOMAIN_NAME]" at bounding box center [52, 28] width 47 height 7
click at [39, 43] on link "Settings" at bounding box center [52, 44] width 57 height 12
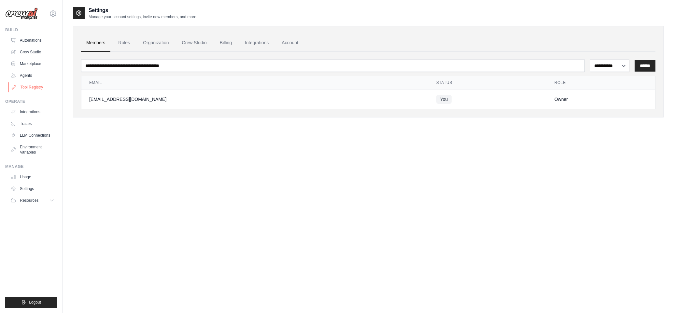
click at [26, 88] on link "Tool Registry" at bounding box center [32, 87] width 49 height 10
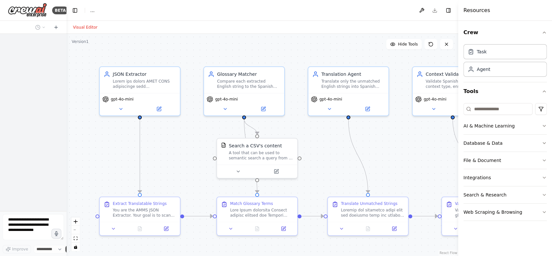
select select "****"
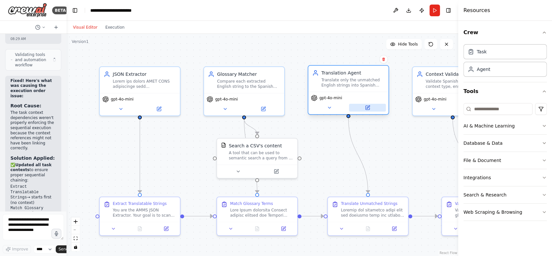
click at [365, 108] on icon at bounding box center [367, 108] width 4 height 4
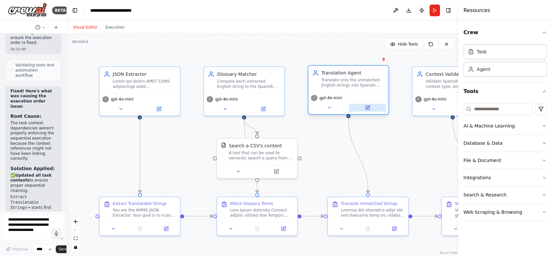
click at [368, 106] on icon at bounding box center [367, 106] width 3 height 3
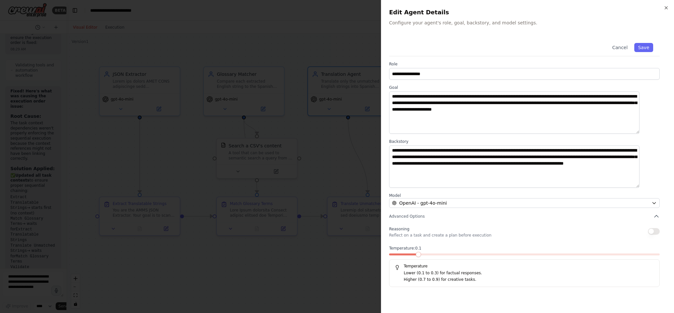
scroll to position [4375, 0]
click at [358, 171] on div at bounding box center [337, 156] width 674 height 313
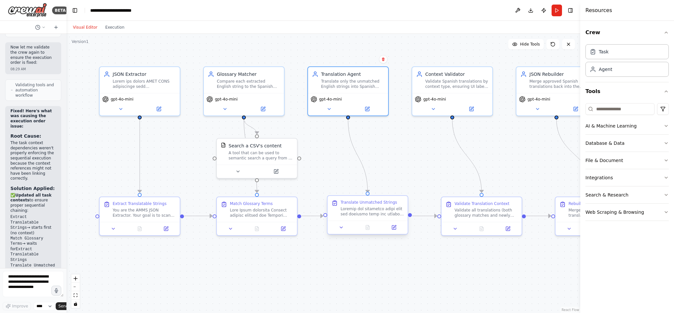
click at [371, 211] on div at bounding box center [372, 211] width 63 height 10
click at [393, 228] on icon at bounding box center [393, 227] width 5 height 5
click at [393, 228] on icon at bounding box center [394, 226] width 3 height 3
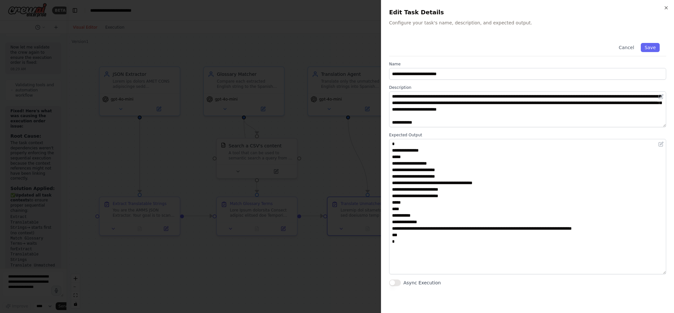
drag, startPoint x: 663, startPoint y: 173, endPoint x: 665, endPoint y: 269, distance: 95.7
click at [551, 256] on textarea "**********" at bounding box center [527, 206] width 277 height 135
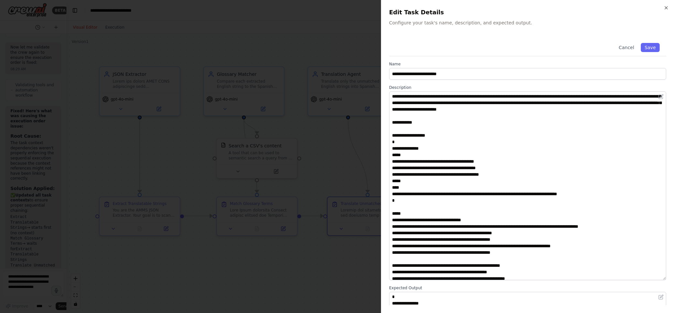
drag, startPoint x: 664, startPoint y: 125, endPoint x: 674, endPoint y: 278, distance: 153.7
click at [551, 256] on div "**********" at bounding box center [527, 156] width 293 height 313
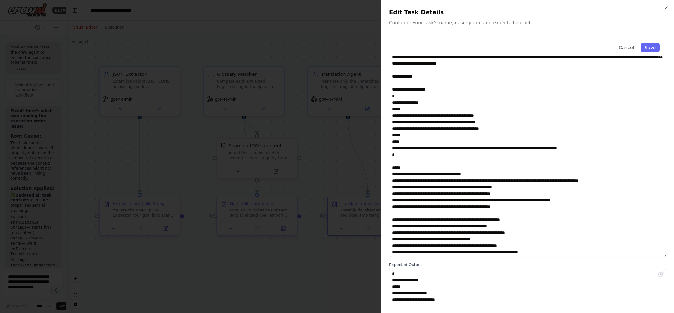
scroll to position [0, 0]
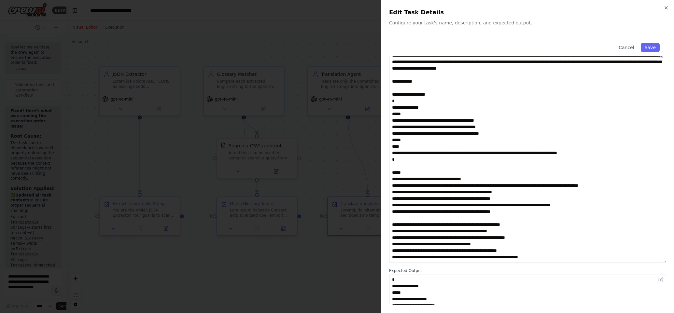
drag, startPoint x: 665, startPoint y: 246, endPoint x: 619, endPoint y: 251, distance: 46.8
click at [551, 256] on textarea at bounding box center [527, 156] width 277 height 213
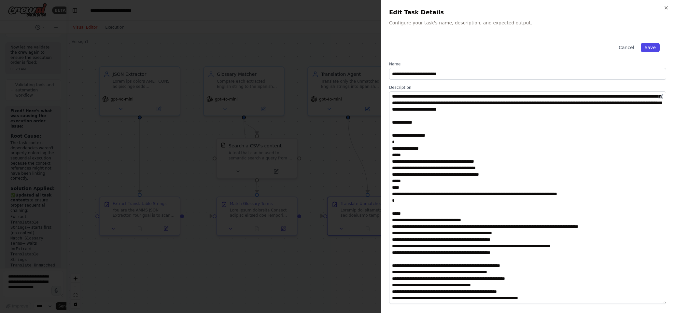
click at [551, 49] on button "Save" at bounding box center [650, 47] width 19 height 9
click at [551, 7] on div "**********" at bounding box center [527, 156] width 293 height 313
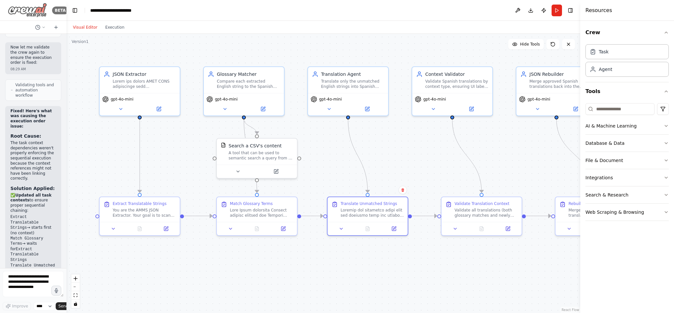
click at [10, 11] on img at bounding box center [27, 10] width 39 height 15
